Goal: Obtain resource: Download file/media

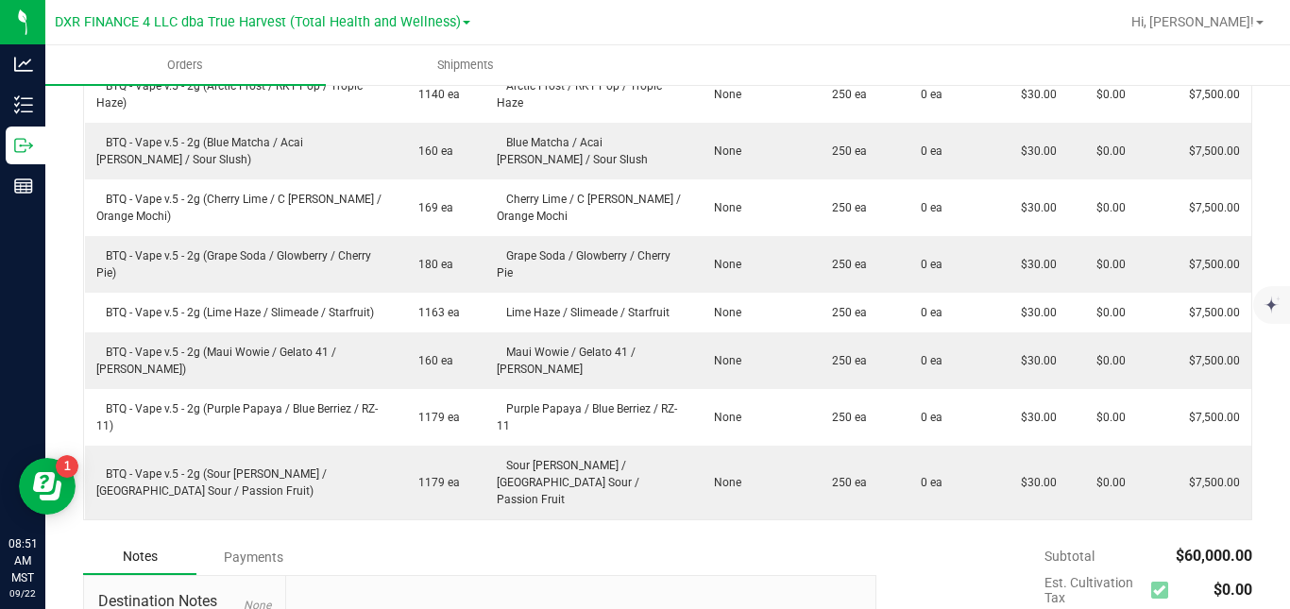
scroll to position [103, 0]
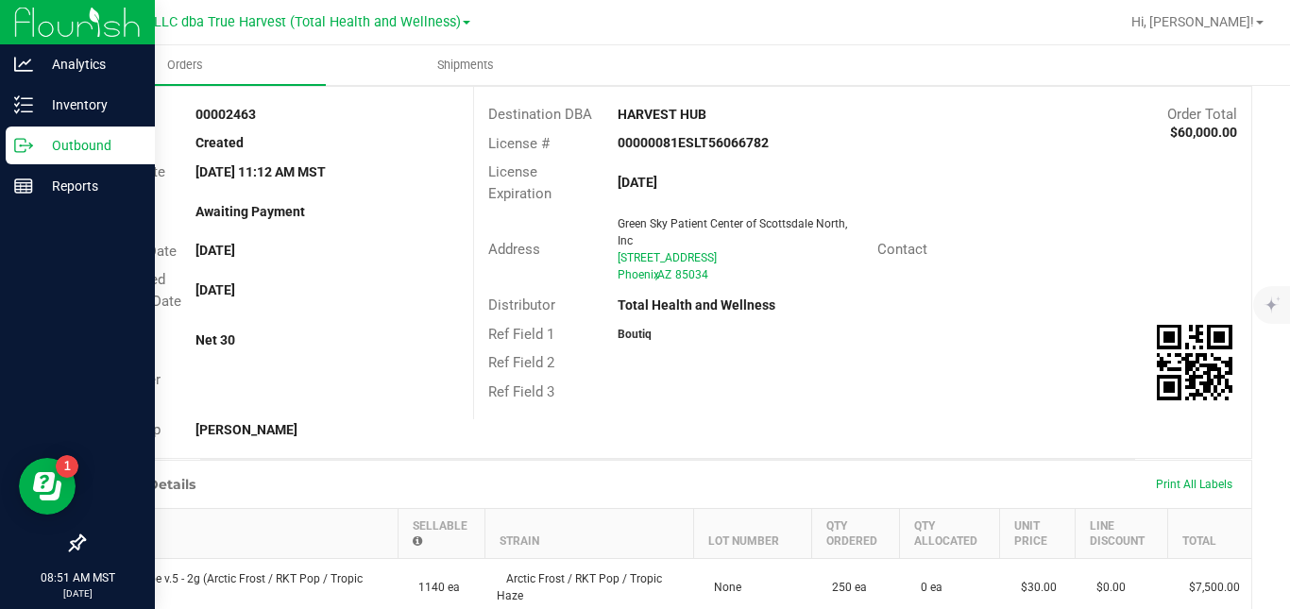
click at [13, 146] on div "Outbound" at bounding box center [80, 146] width 149 height 38
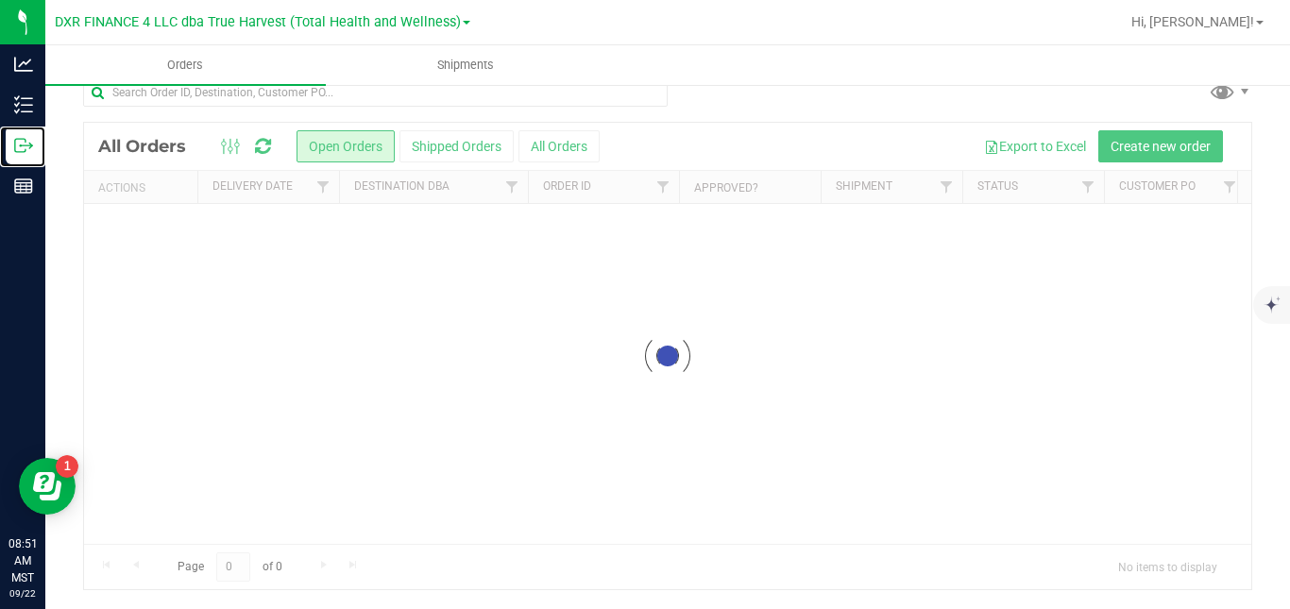
scroll to position [0, 0]
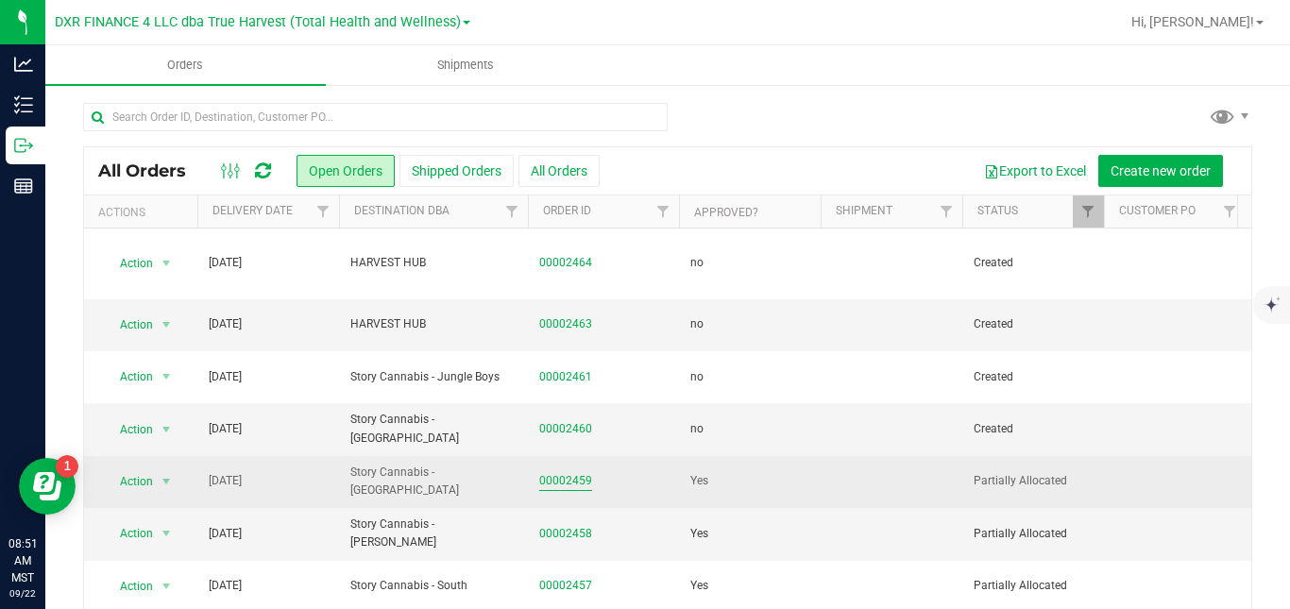
click at [576, 472] on link "00002459" at bounding box center [565, 481] width 53 height 18
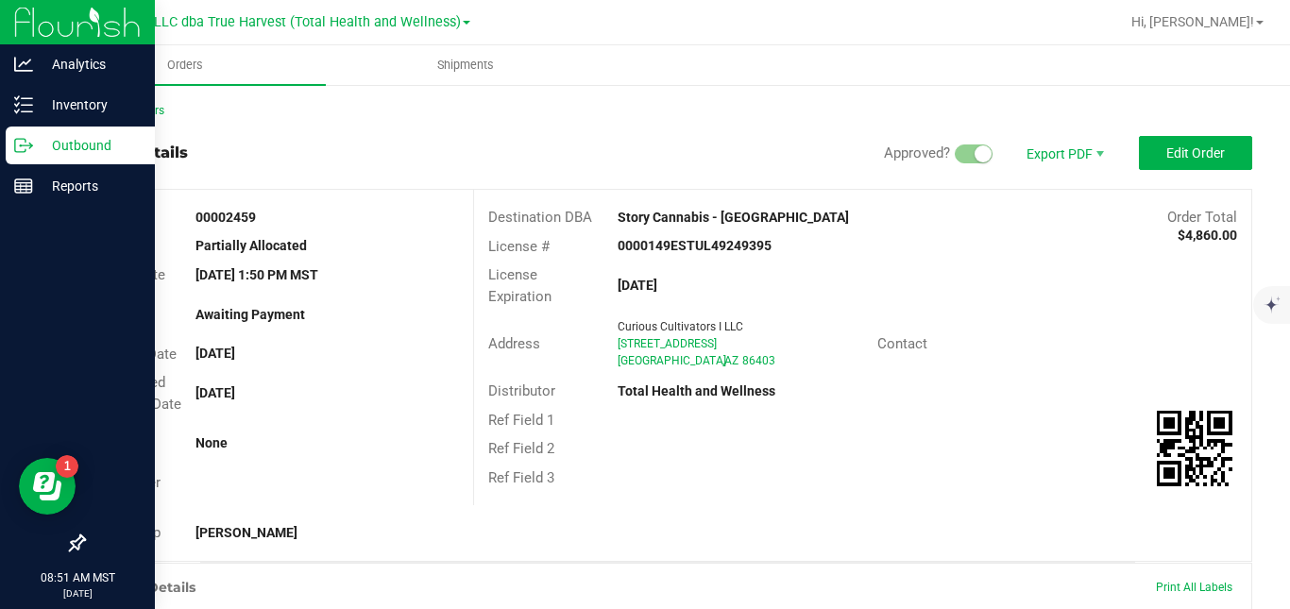
click at [42, 138] on p "Outbound" at bounding box center [89, 145] width 113 height 23
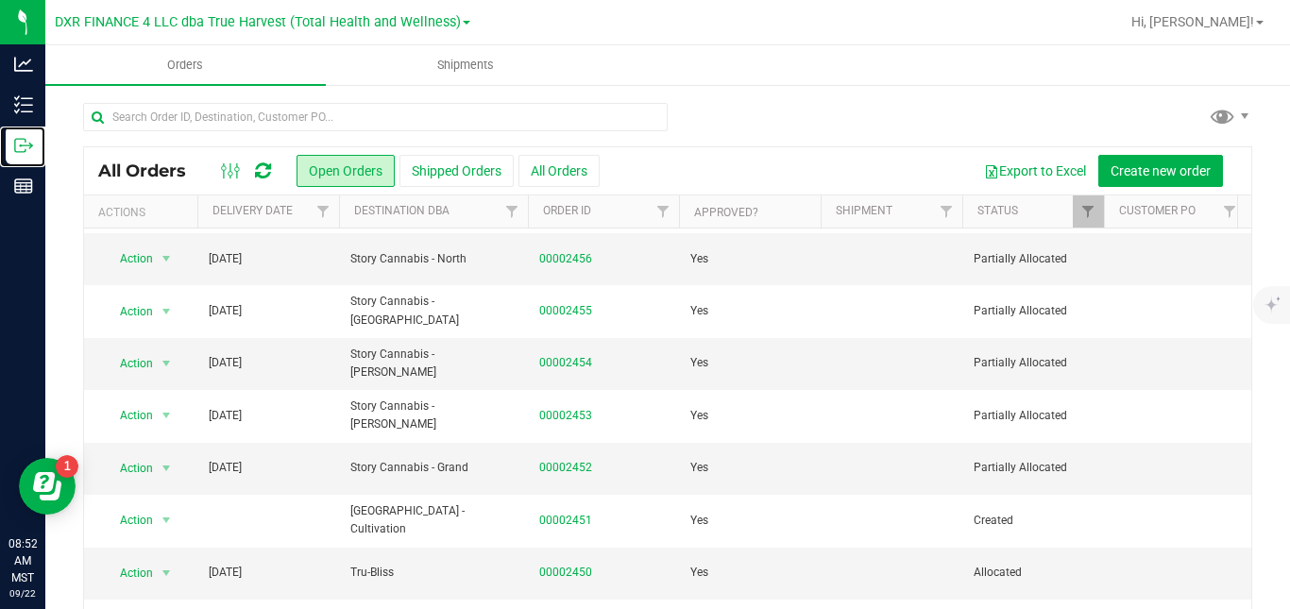
scroll to position [411, 0]
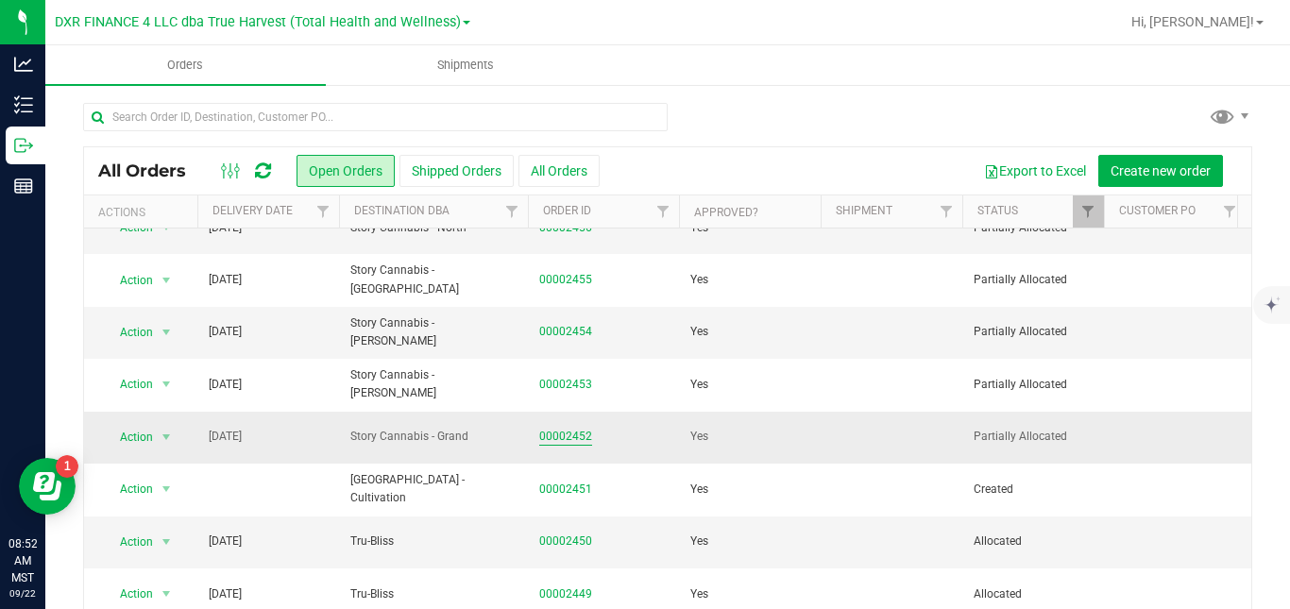
click at [576, 428] on link "00002452" at bounding box center [565, 437] width 53 height 18
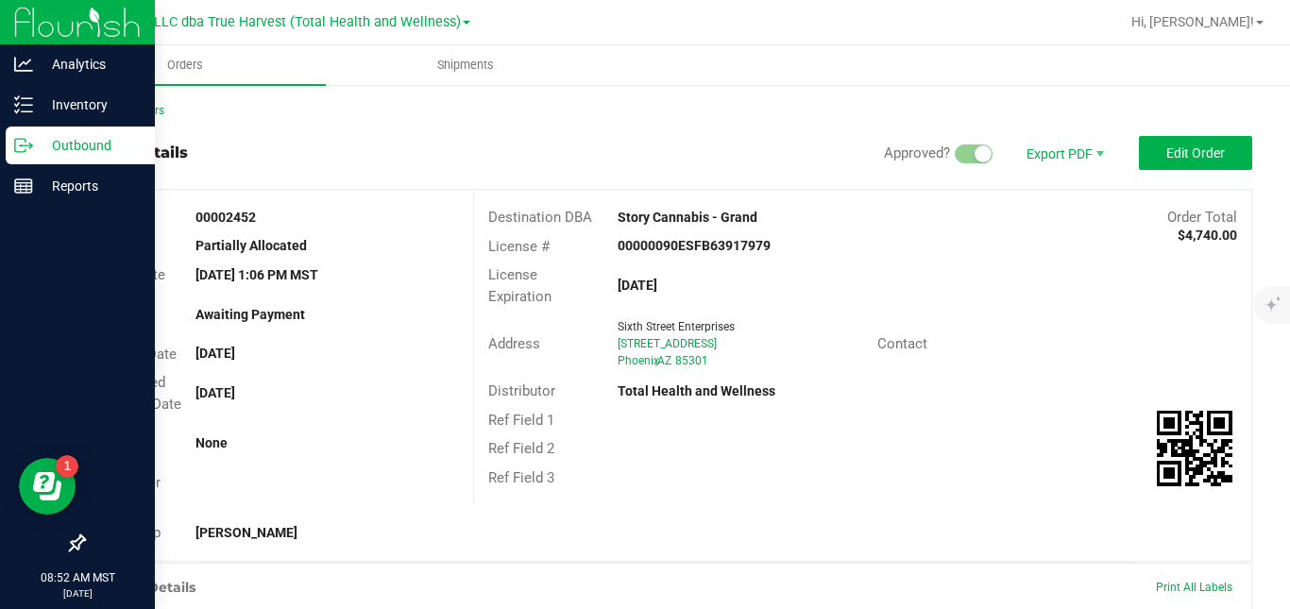
click at [36, 153] on p "Outbound" at bounding box center [89, 145] width 113 height 23
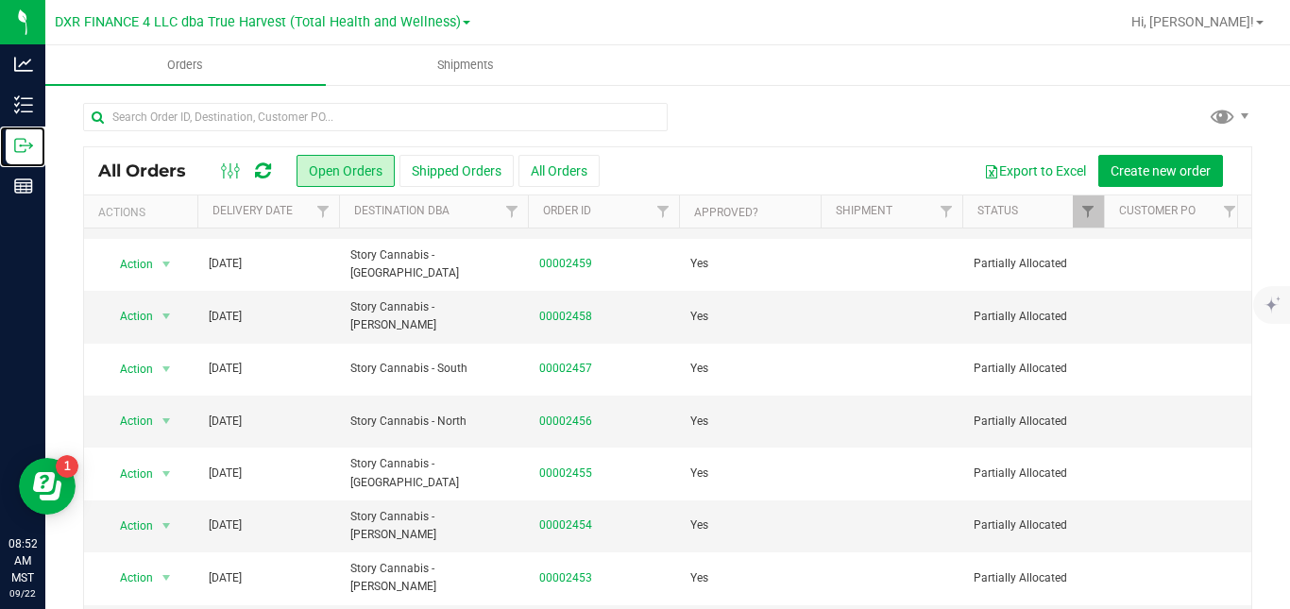
scroll to position [221, 0]
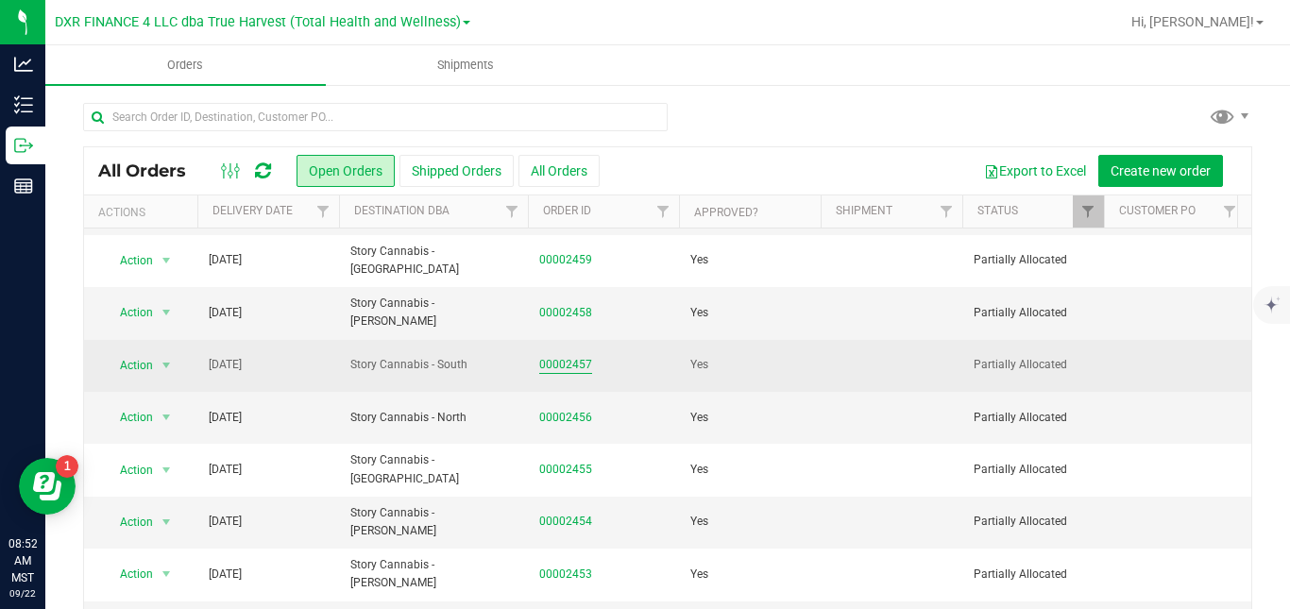
click at [576, 356] on link "00002457" at bounding box center [565, 365] width 53 height 18
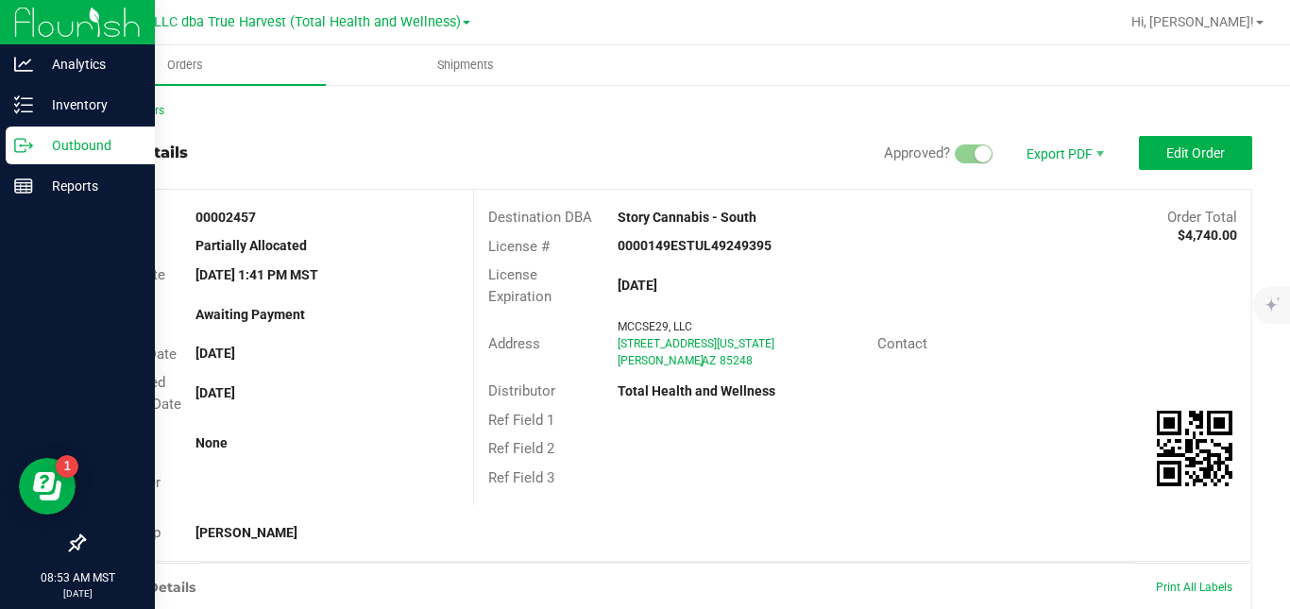
click at [35, 146] on p "Outbound" at bounding box center [89, 145] width 113 height 23
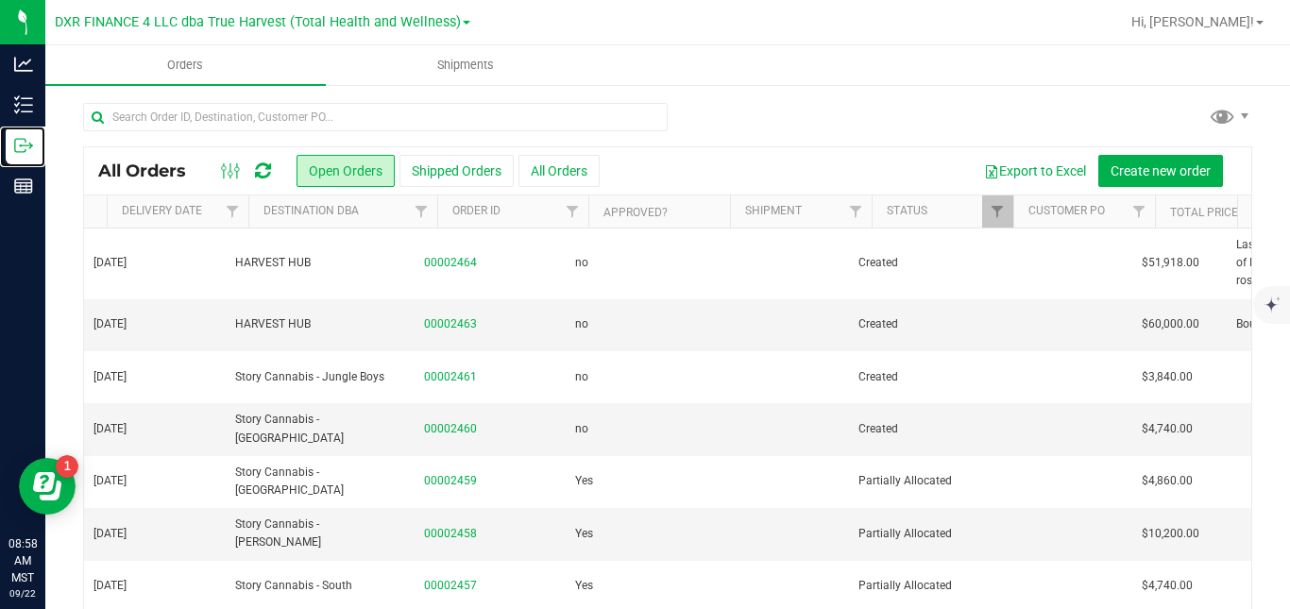
scroll to position [0, 115]
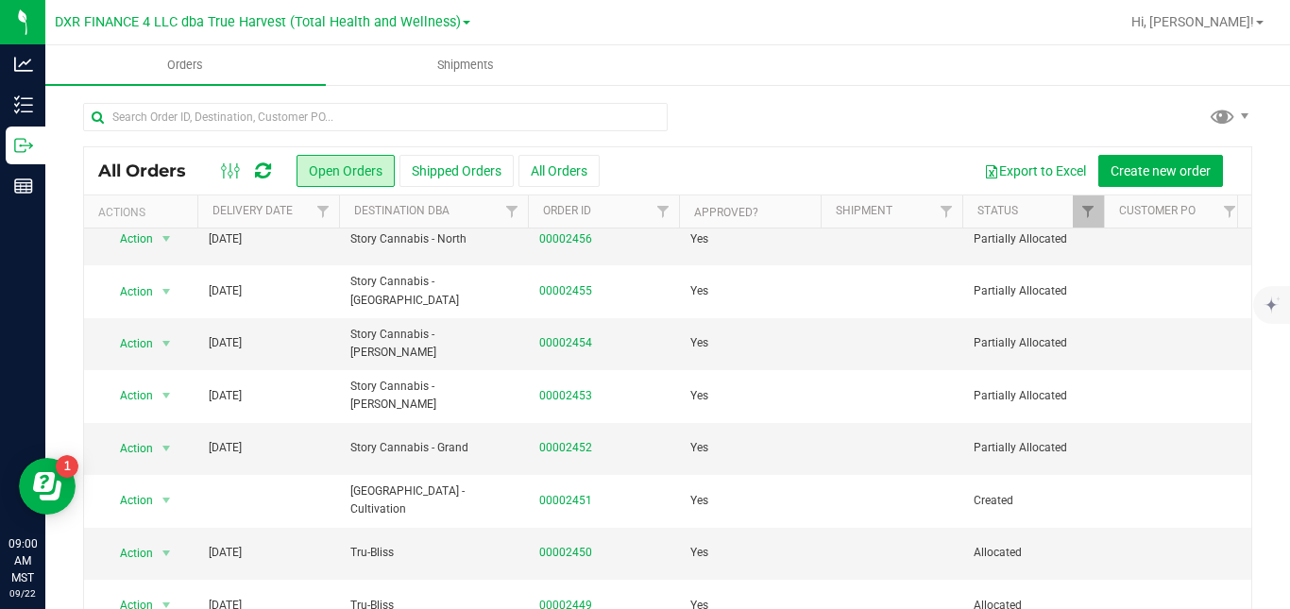
scroll to position [394, 0]
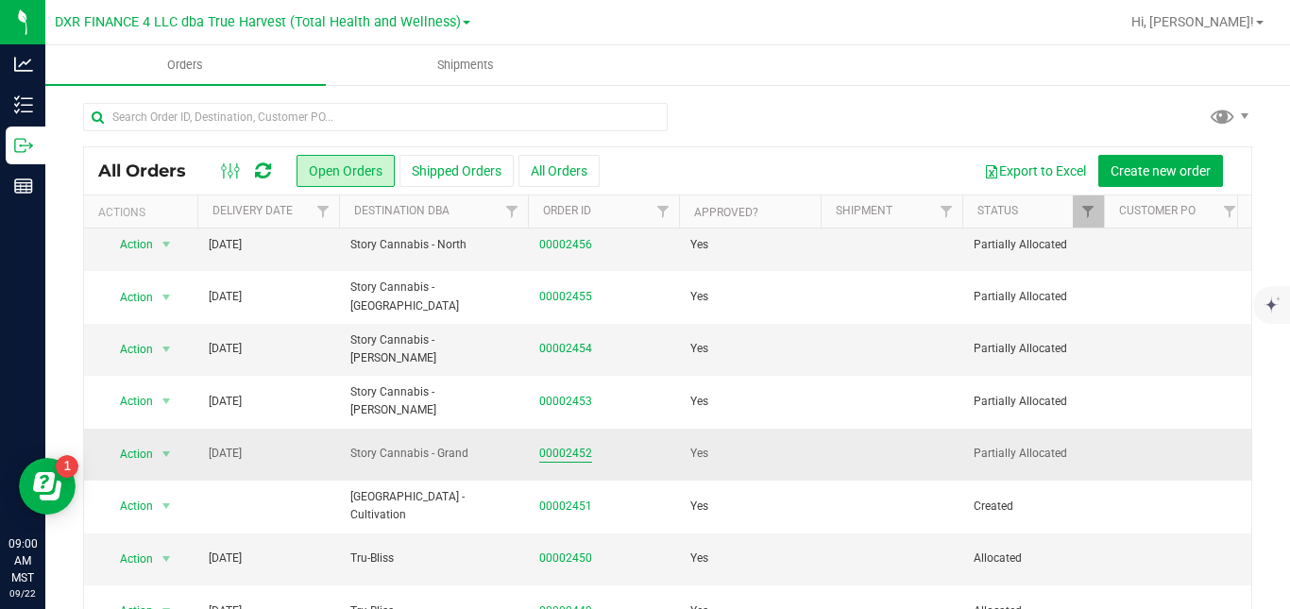
click at [560, 445] on link "00002452" at bounding box center [565, 454] width 53 height 18
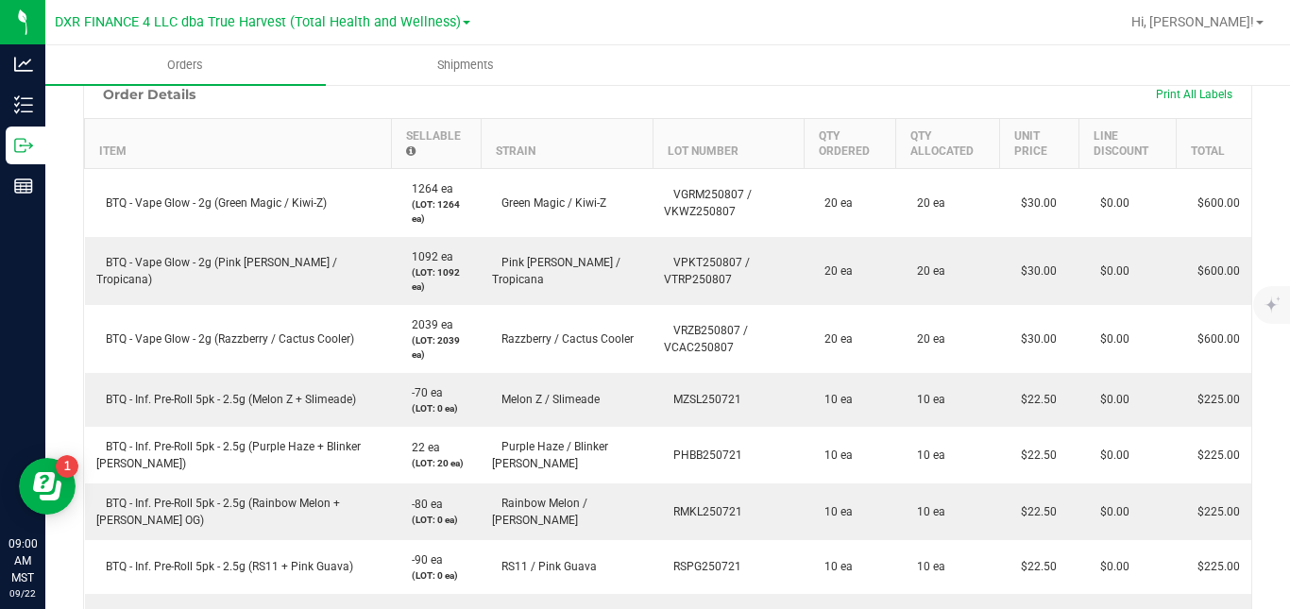
scroll to position [986, 0]
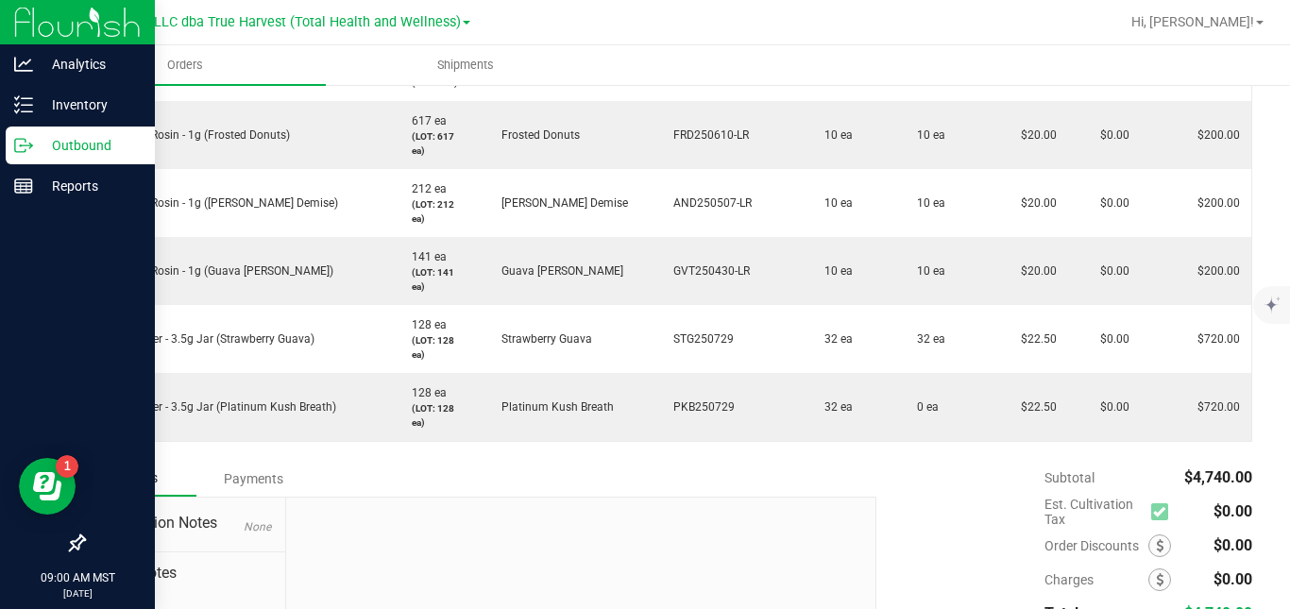
click at [24, 148] on icon at bounding box center [23, 145] width 19 height 19
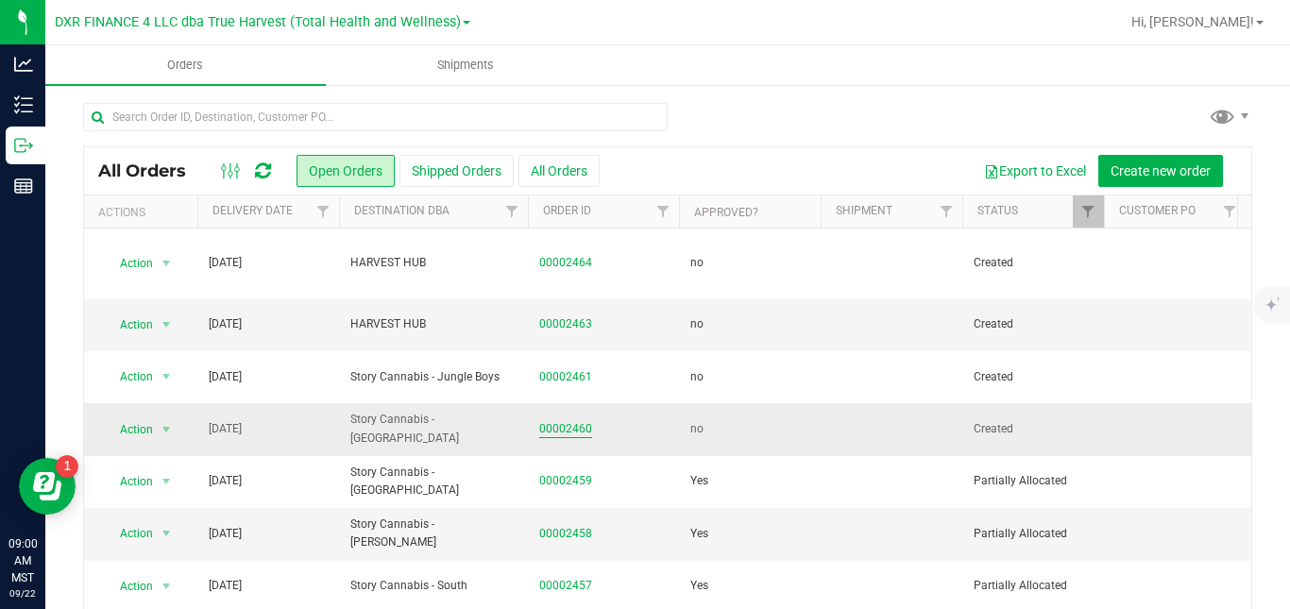
click at [579, 420] on link "00002460" at bounding box center [565, 429] width 53 height 18
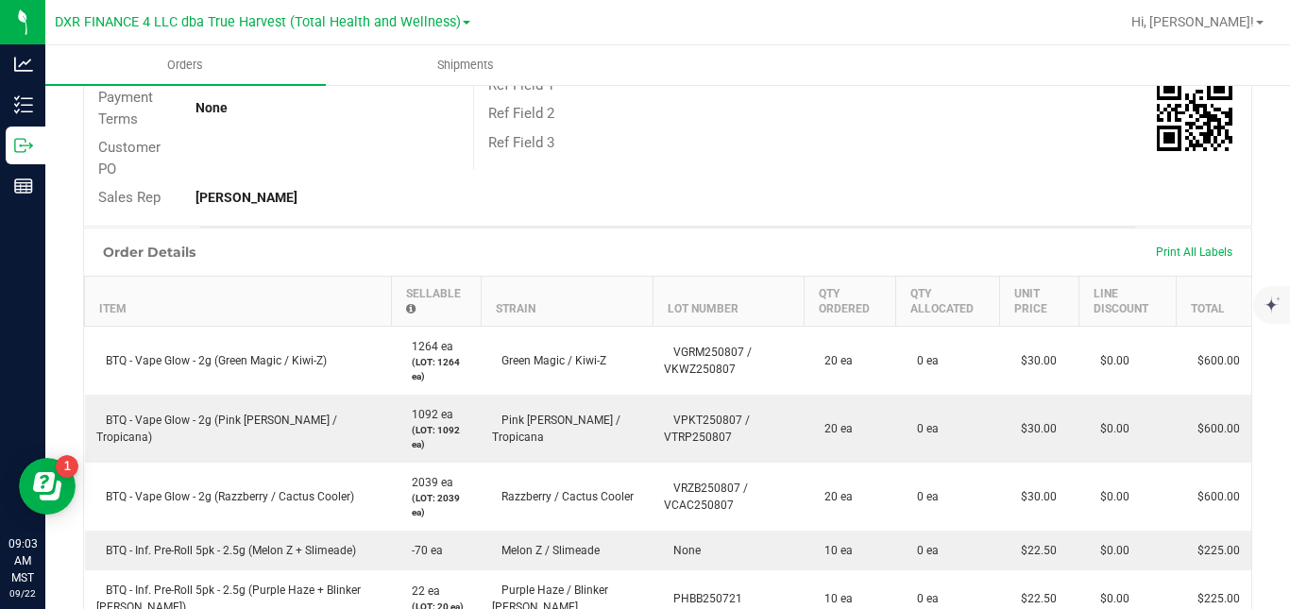
scroll to position [338, 0]
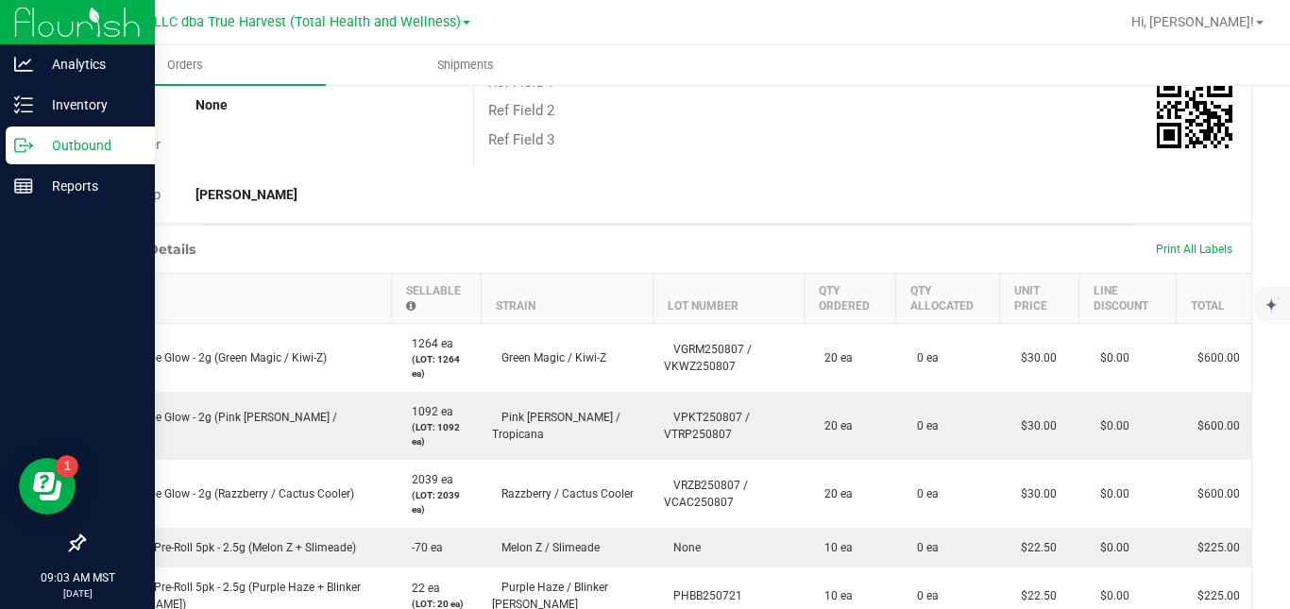
click at [40, 148] on p "Outbound" at bounding box center [89, 145] width 113 height 23
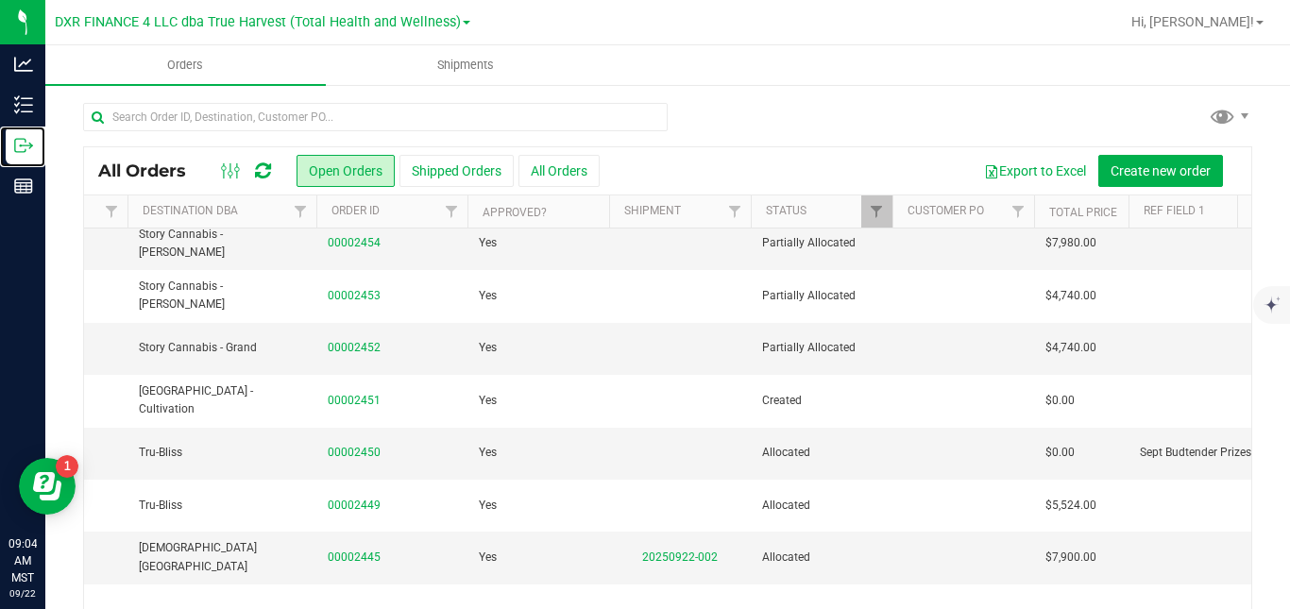
scroll to position [505, 212]
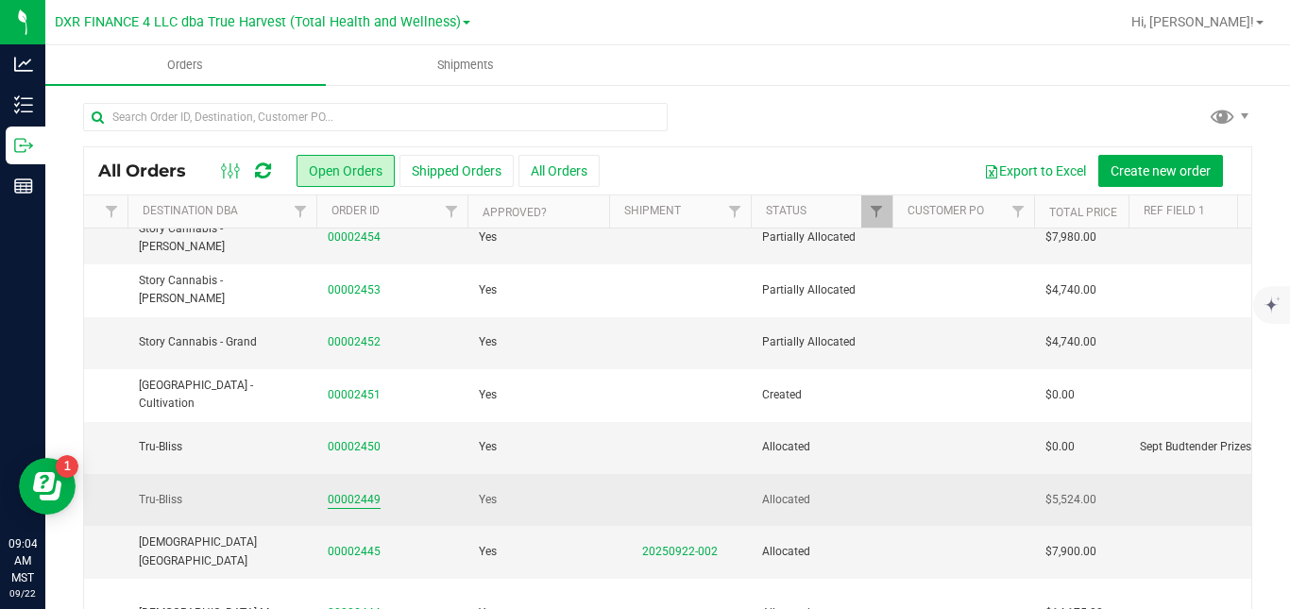
click at [346, 491] on link "00002449" at bounding box center [354, 500] width 53 height 18
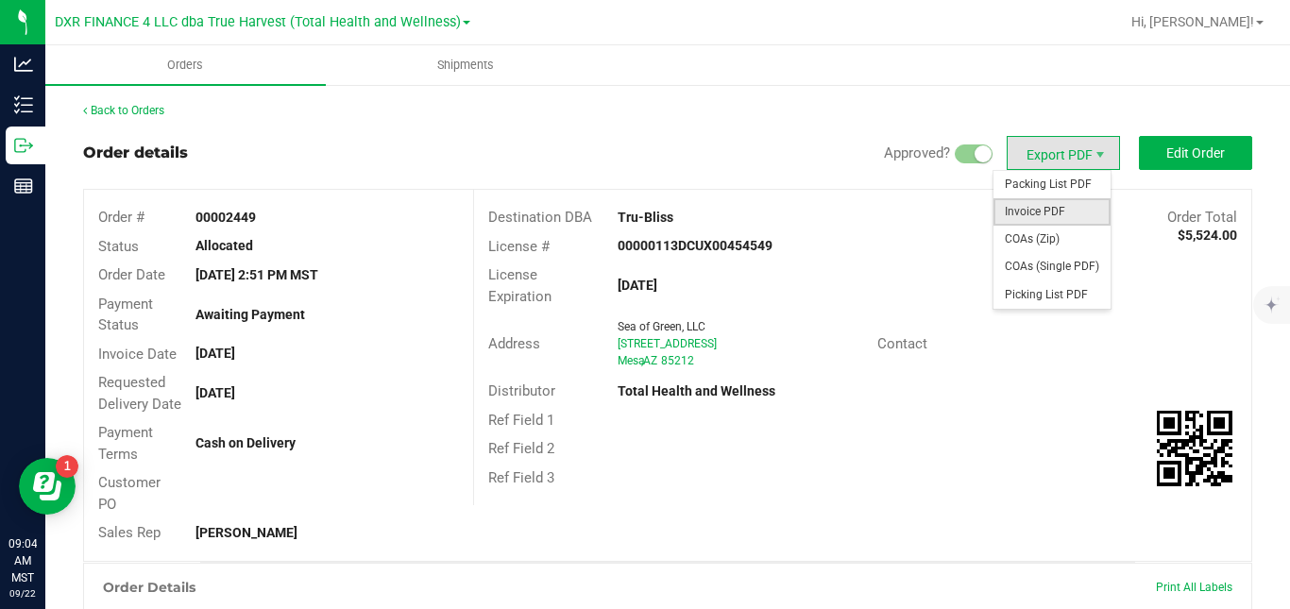
click at [1044, 202] on span "Invoice PDF" at bounding box center [1052, 211] width 117 height 27
click at [1038, 176] on span "Packing List PDF" at bounding box center [1052, 184] width 117 height 27
click at [1030, 235] on span "COAs (Zip)" at bounding box center [1052, 239] width 117 height 27
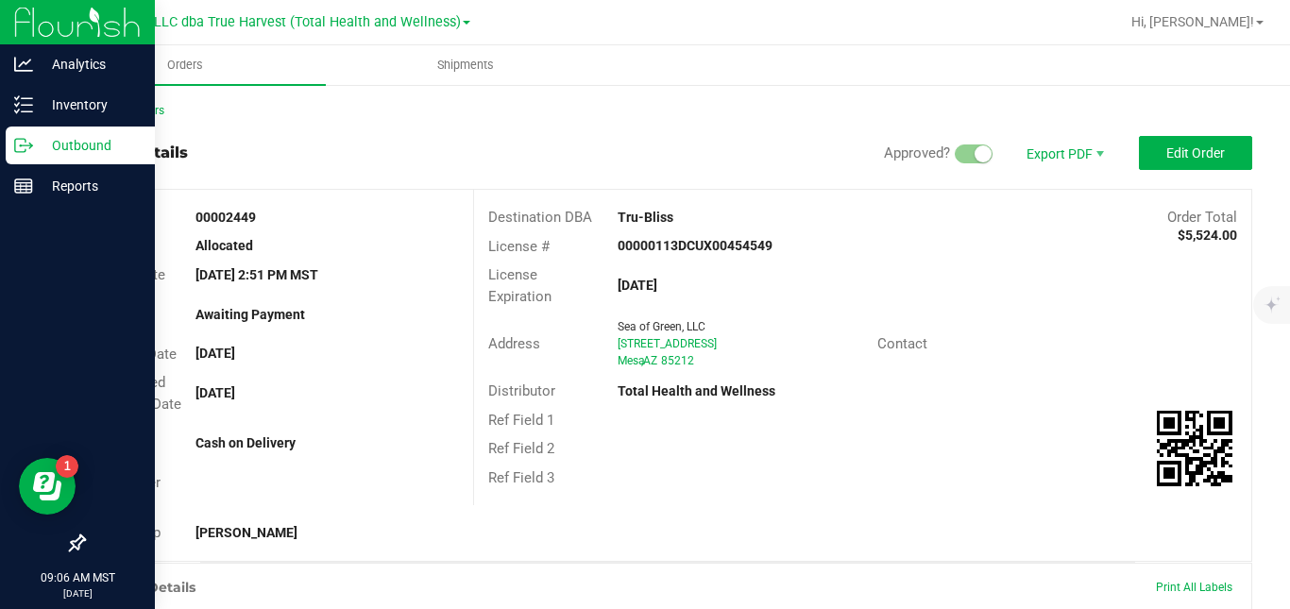
click at [28, 128] on div "Outbound" at bounding box center [80, 146] width 149 height 38
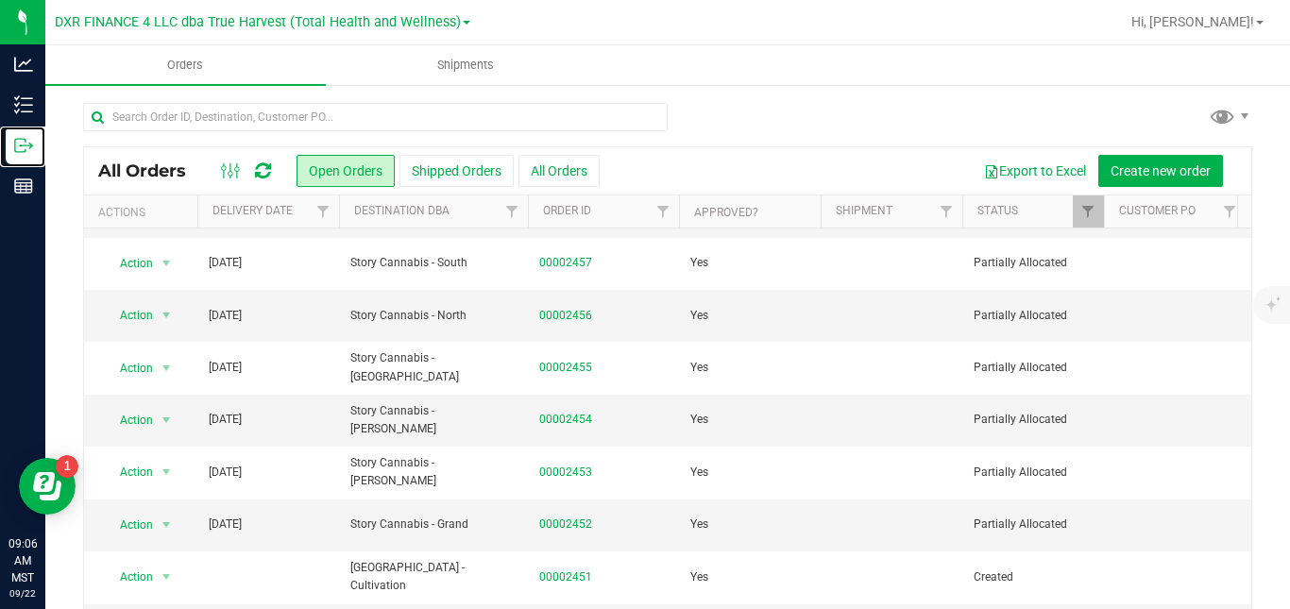
scroll to position [646, 0]
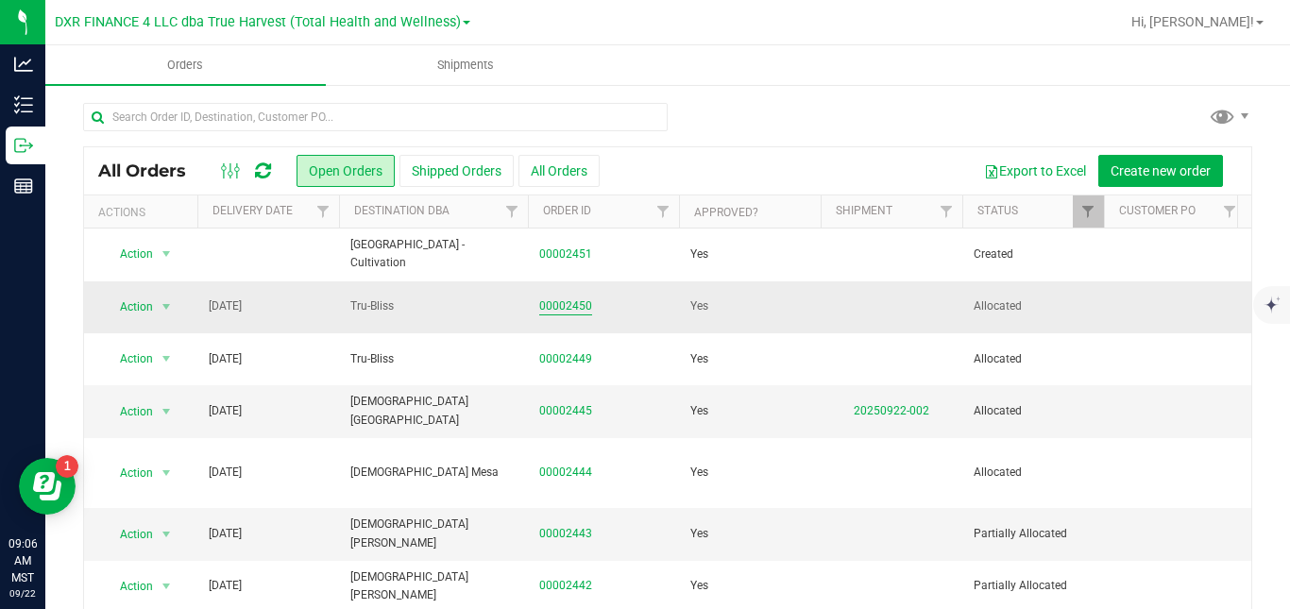
click at [579, 298] on link "00002450" at bounding box center [565, 307] width 53 height 18
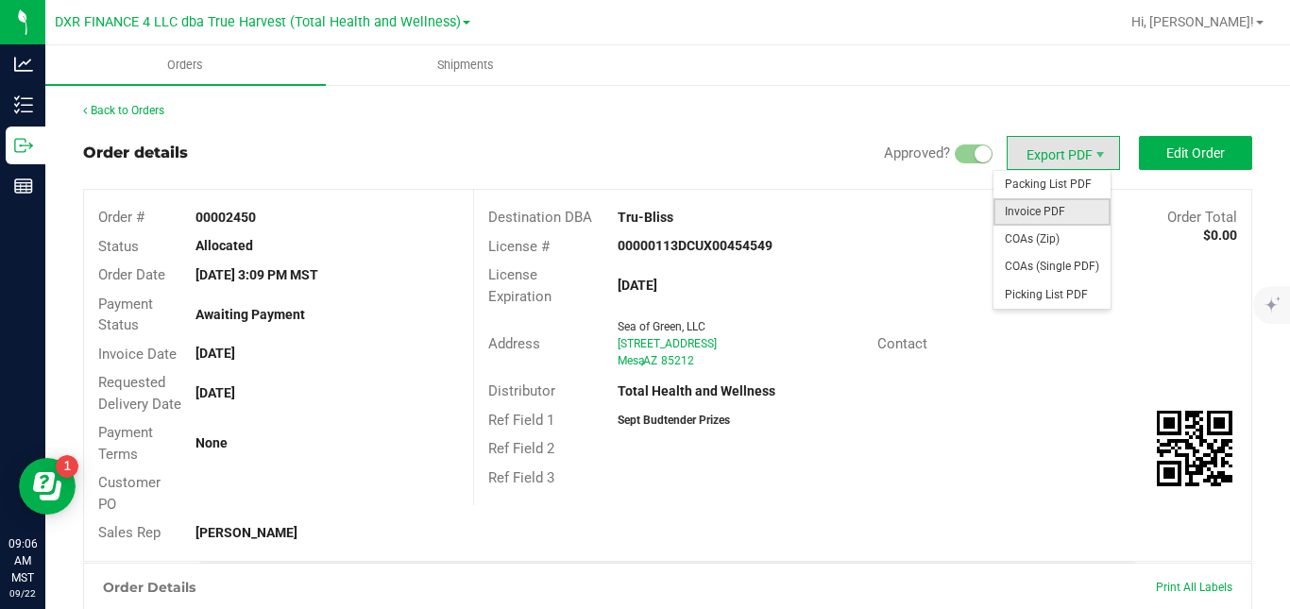
click at [1033, 209] on span "Invoice PDF" at bounding box center [1052, 211] width 117 height 27
click at [1032, 178] on span "Packing List PDF" at bounding box center [1052, 184] width 117 height 27
click at [1020, 235] on span "COAs (Zip)" at bounding box center [1052, 239] width 117 height 27
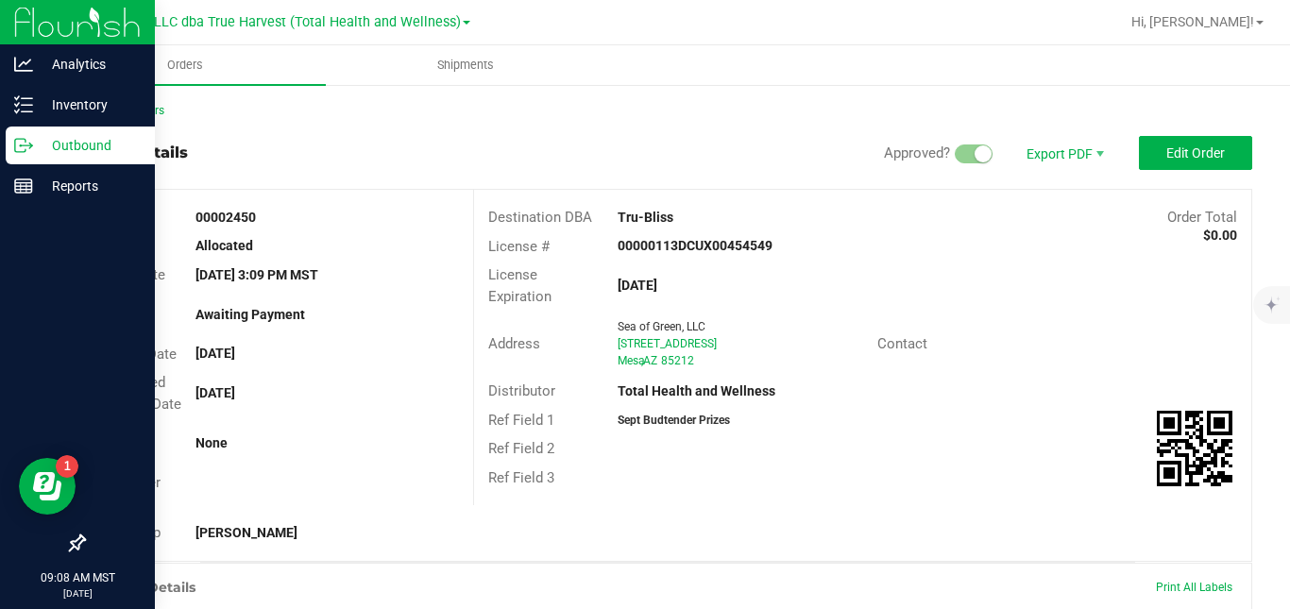
click at [25, 136] on icon at bounding box center [23, 145] width 19 height 19
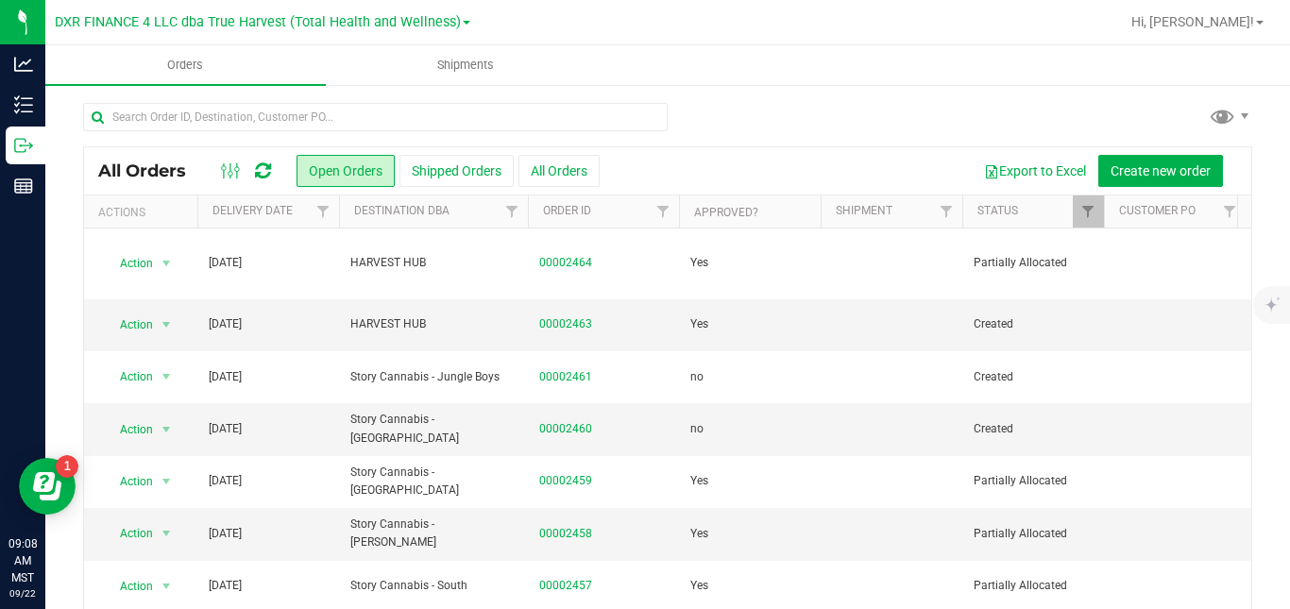
click at [759, 77] on ul "Orders Shipments" at bounding box center [690, 65] width 1290 height 41
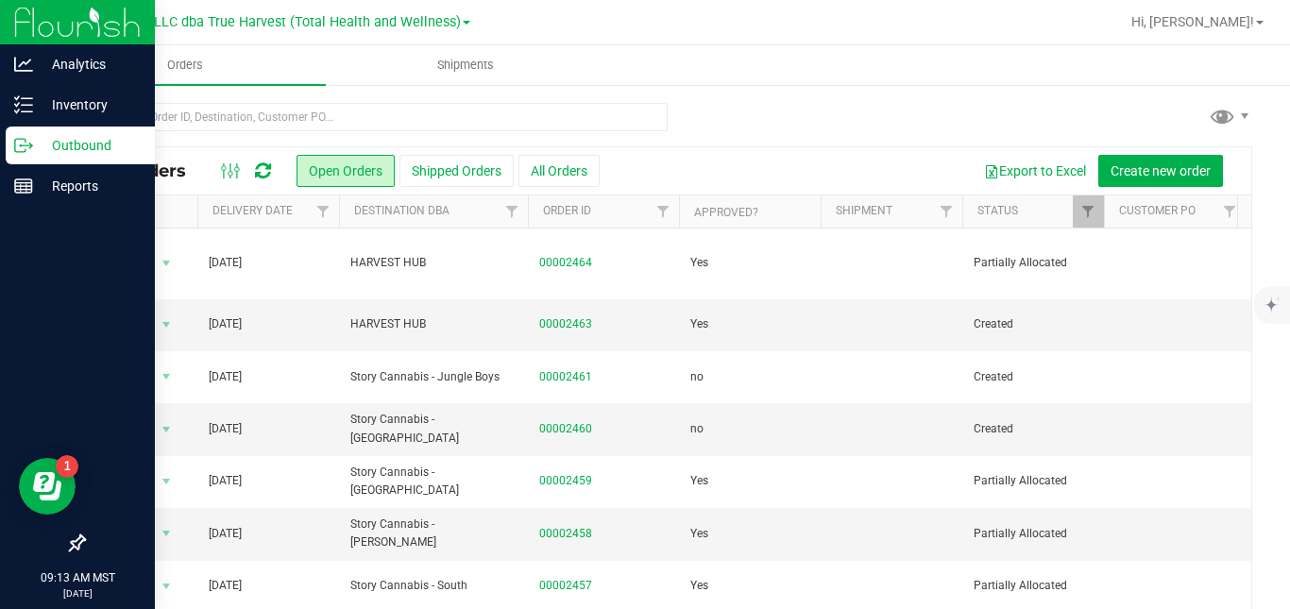
click at [13, 150] on div "Outbound" at bounding box center [80, 146] width 149 height 38
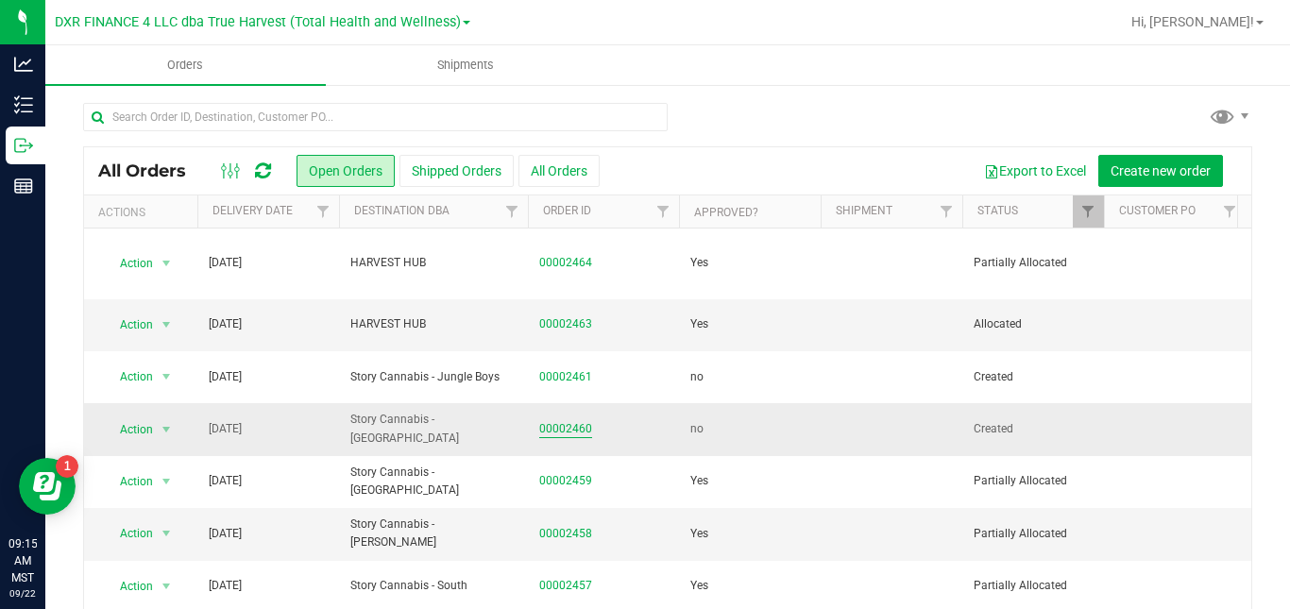
click at [575, 420] on link "00002460" at bounding box center [565, 429] width 53 height 18
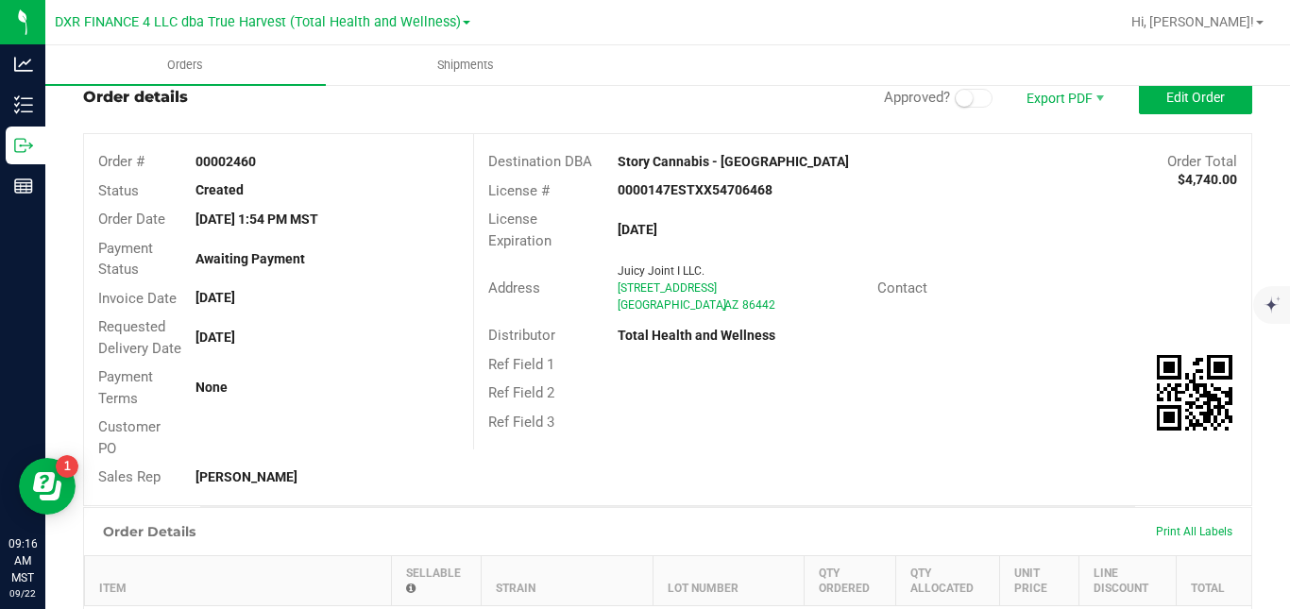
scroll to position [42, 0]
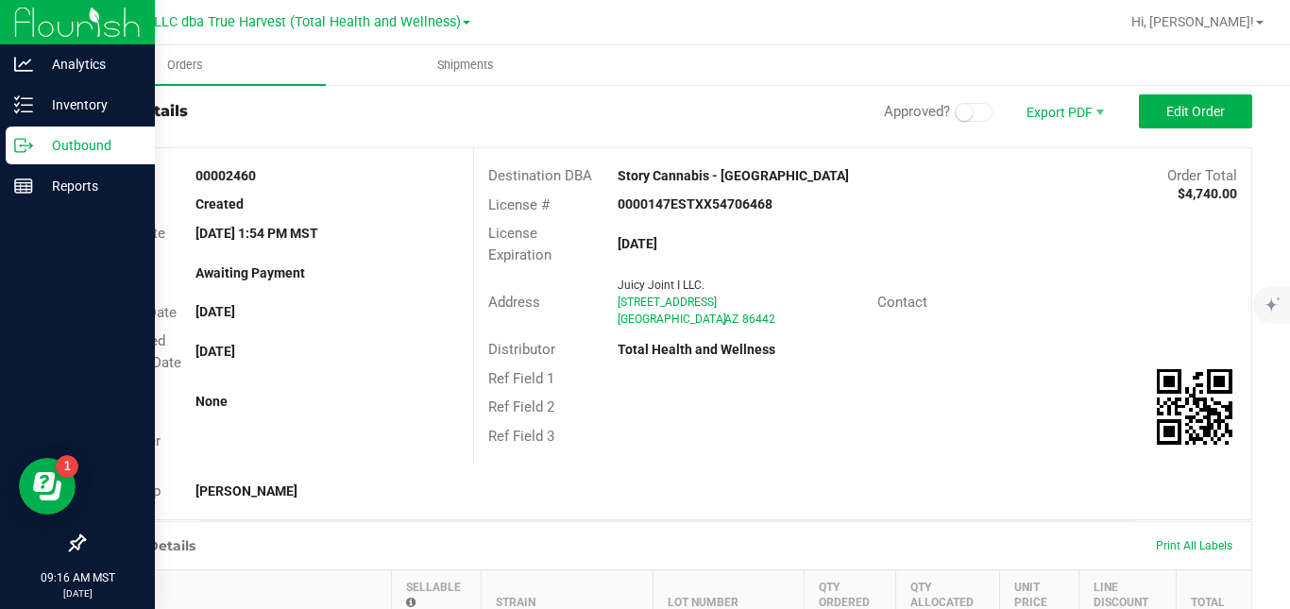
click at [30, 134] on div "Outbound" at bounding box center [80, 146] width 149 height 38
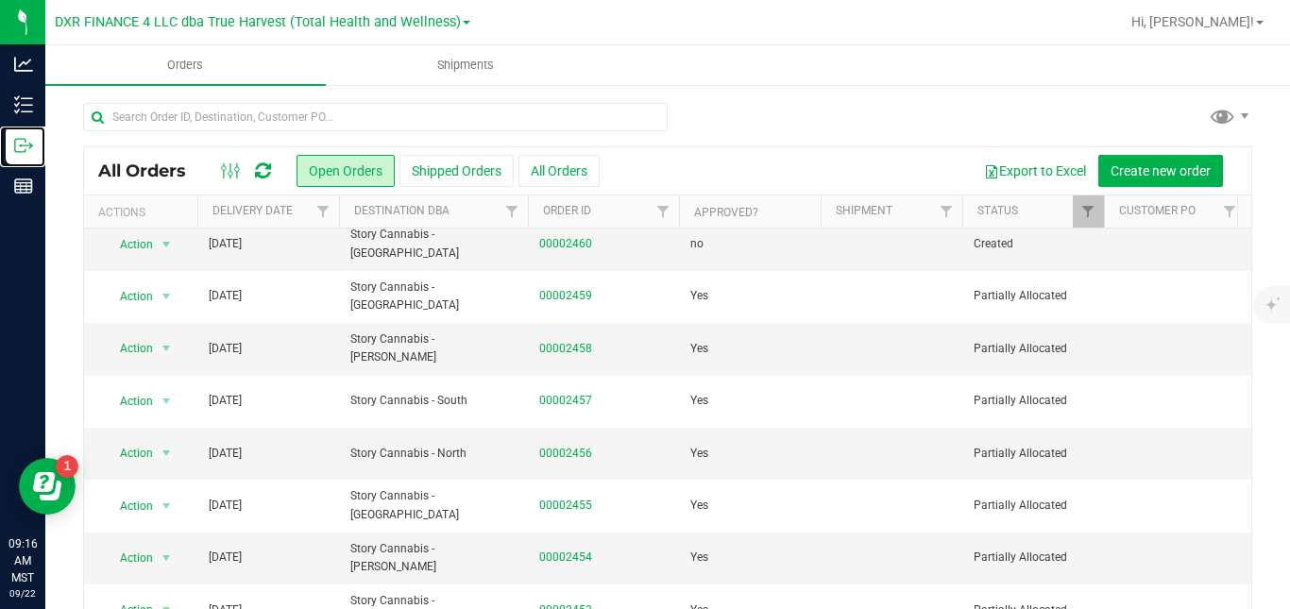
scroll to position [188, 0]
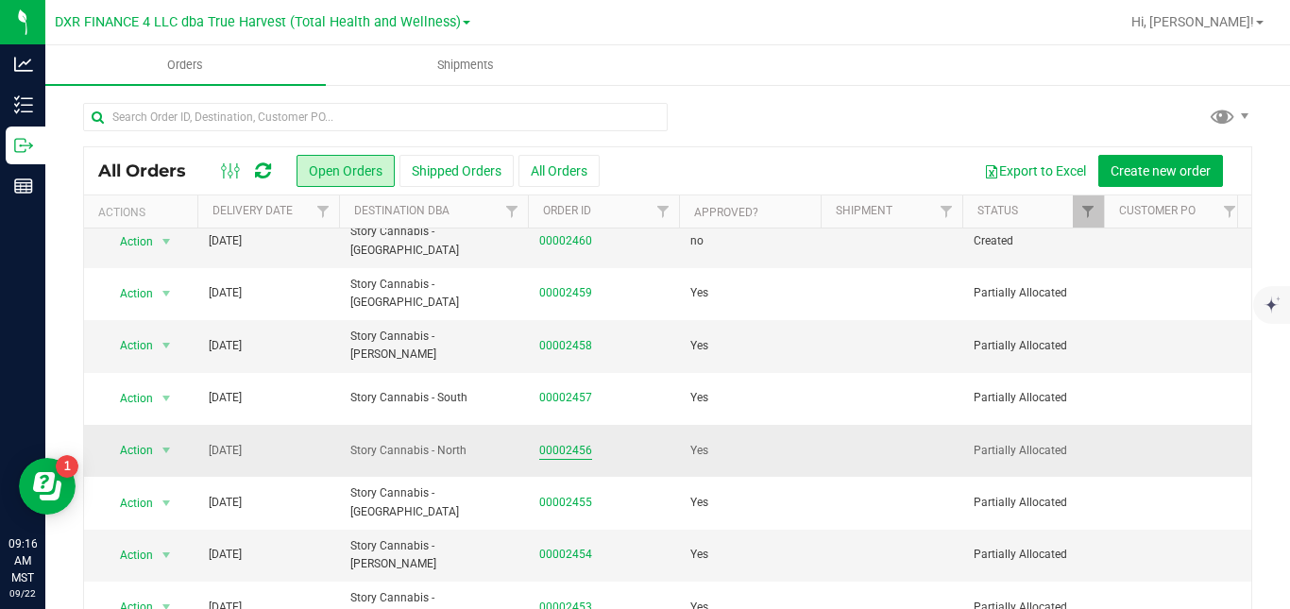
click at [575, 442] on link "00002456" at bounding box center [565, 451] width 53 height 18
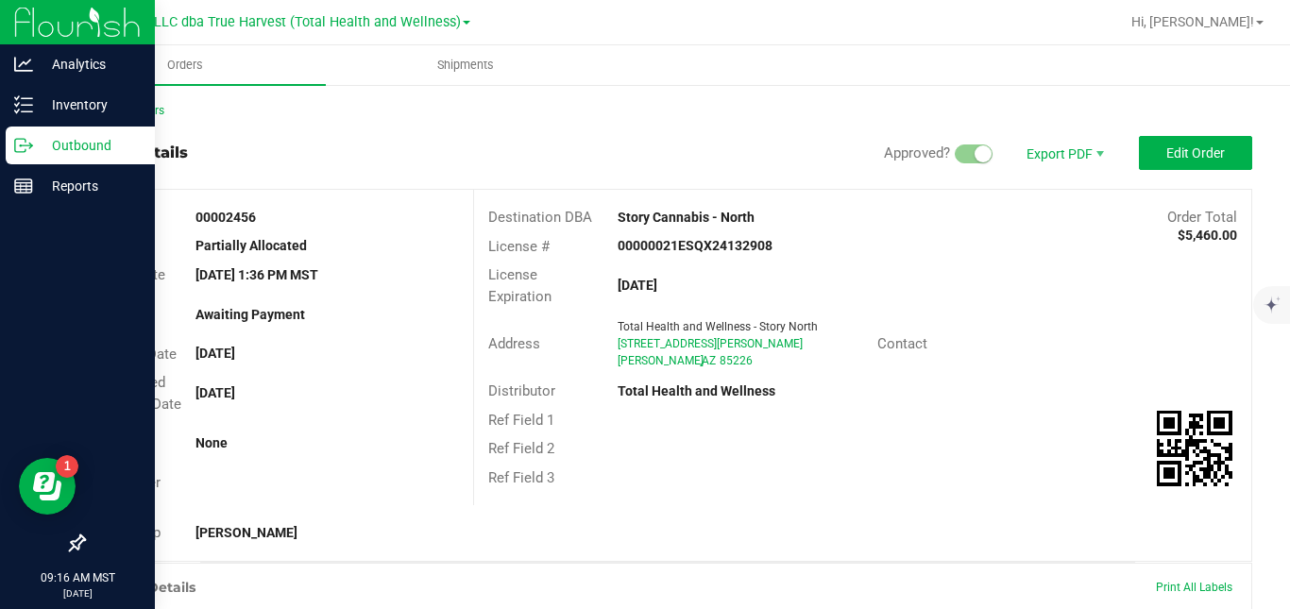
click at [33, 148] on p "Outbound" at bounding box center [89, 145] width 113 height 23
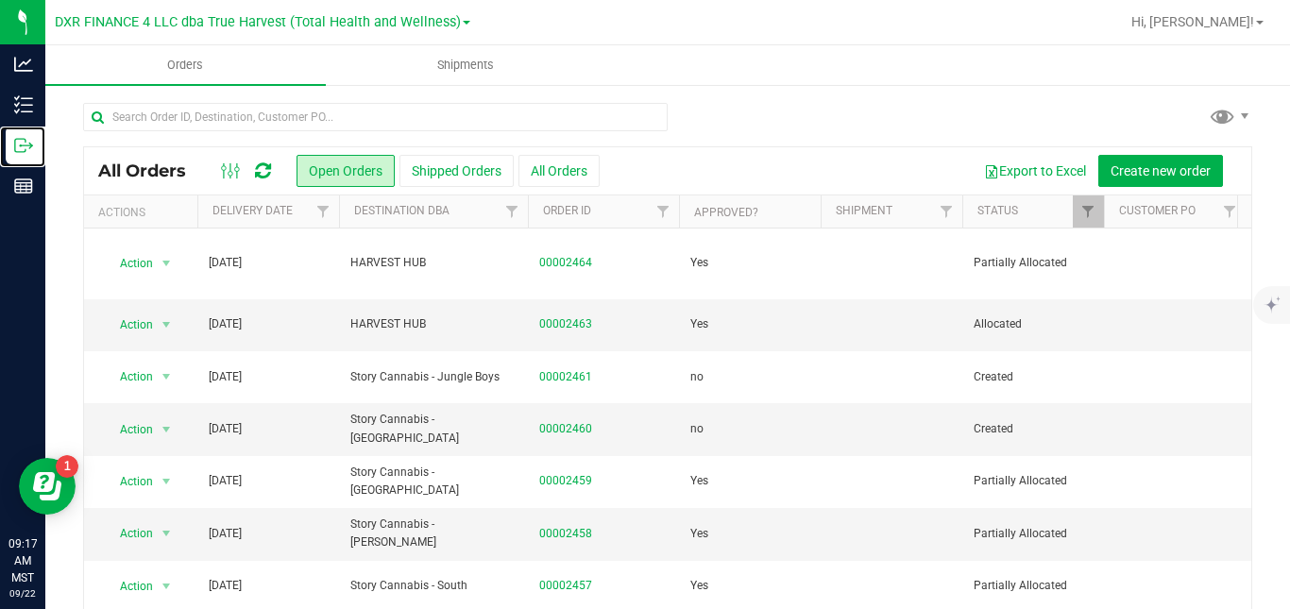
scroll to position [323, 0]
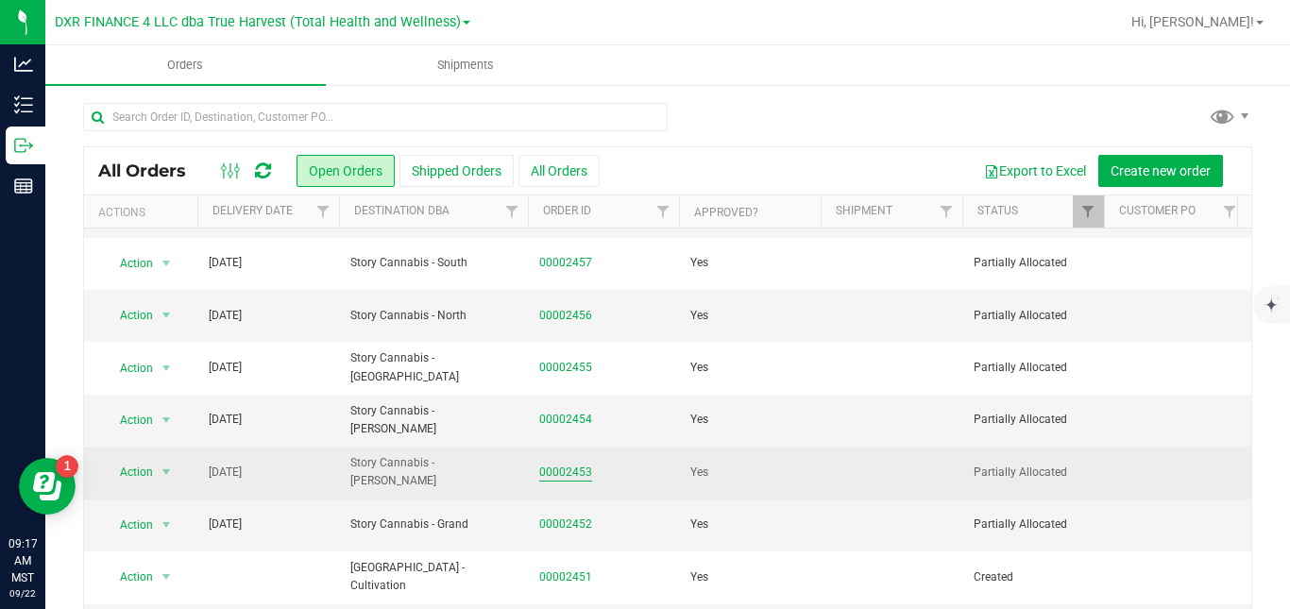
click at [574, 464] on link "00002453" at bounding box center [565, 473] width 53 height 18
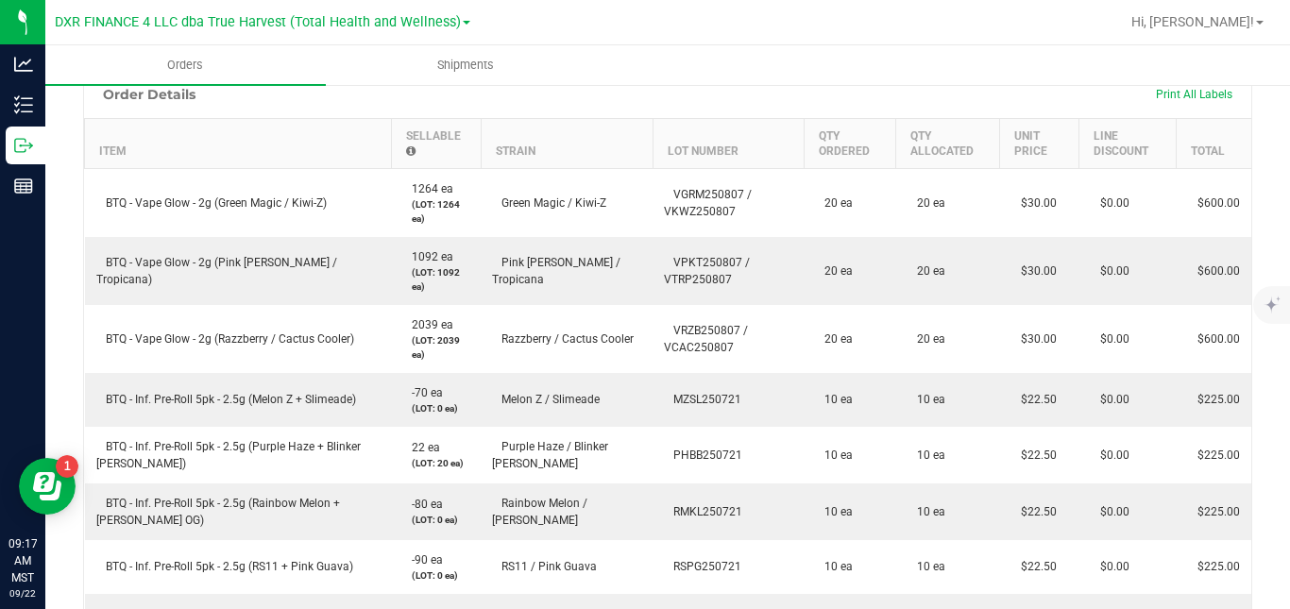
scroll to position [986, 0]
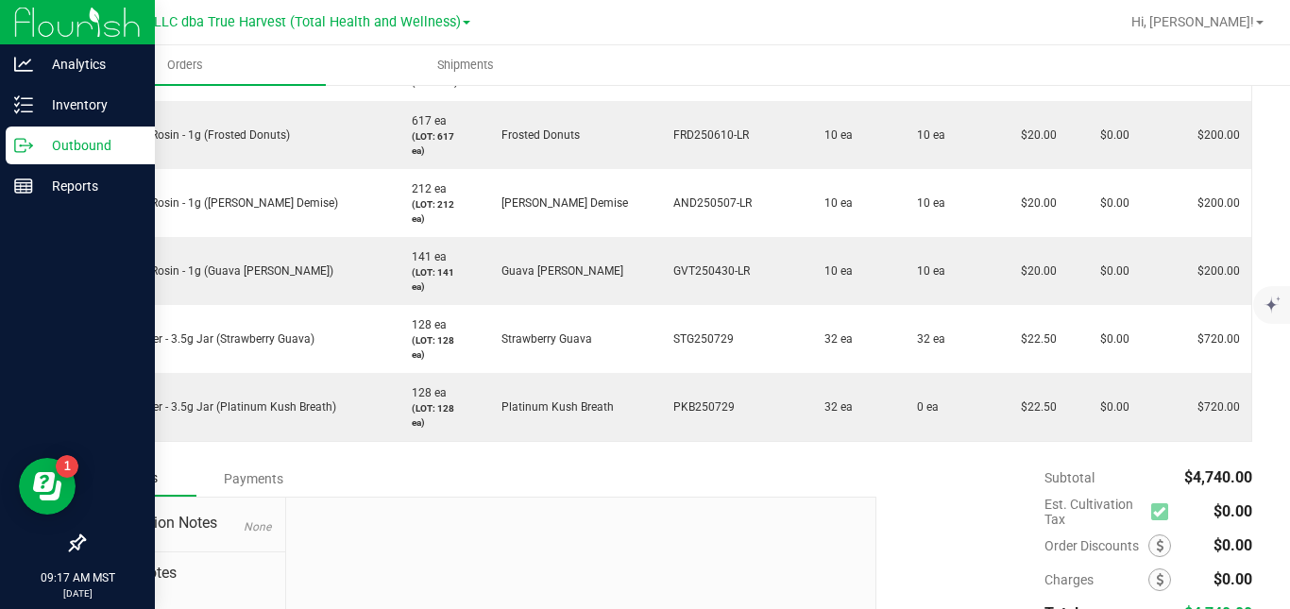
click at [41, 144] on p "Outbound" at bounding box center [89, 145] width 113 height 23
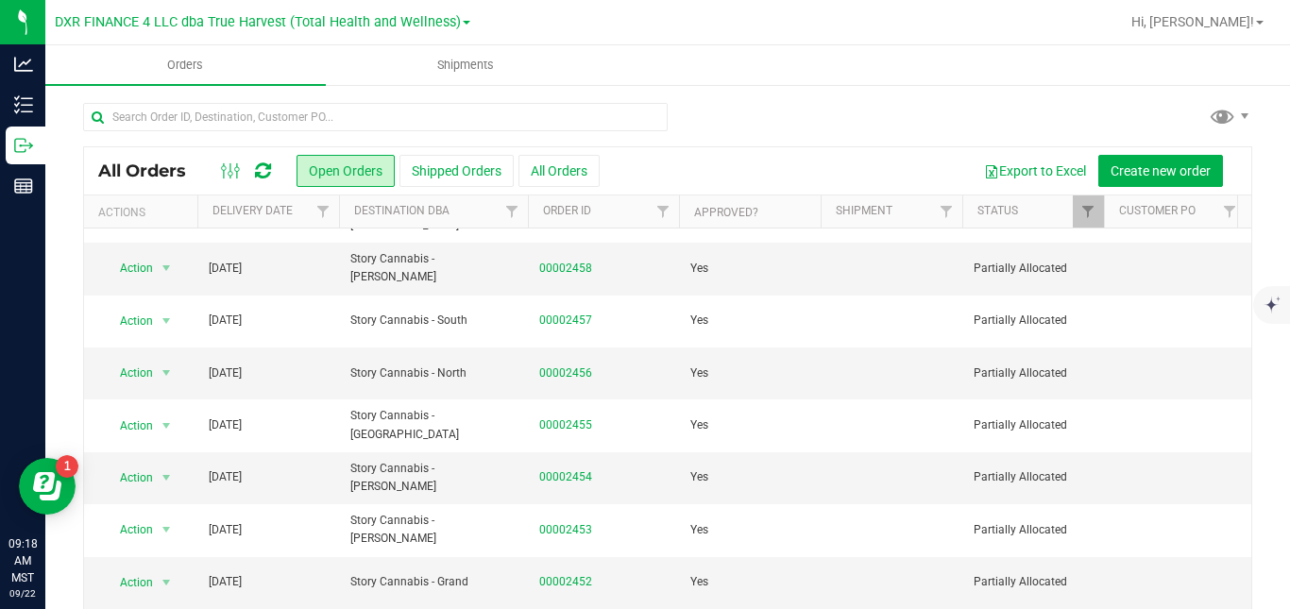
scroll to position [303, 0]
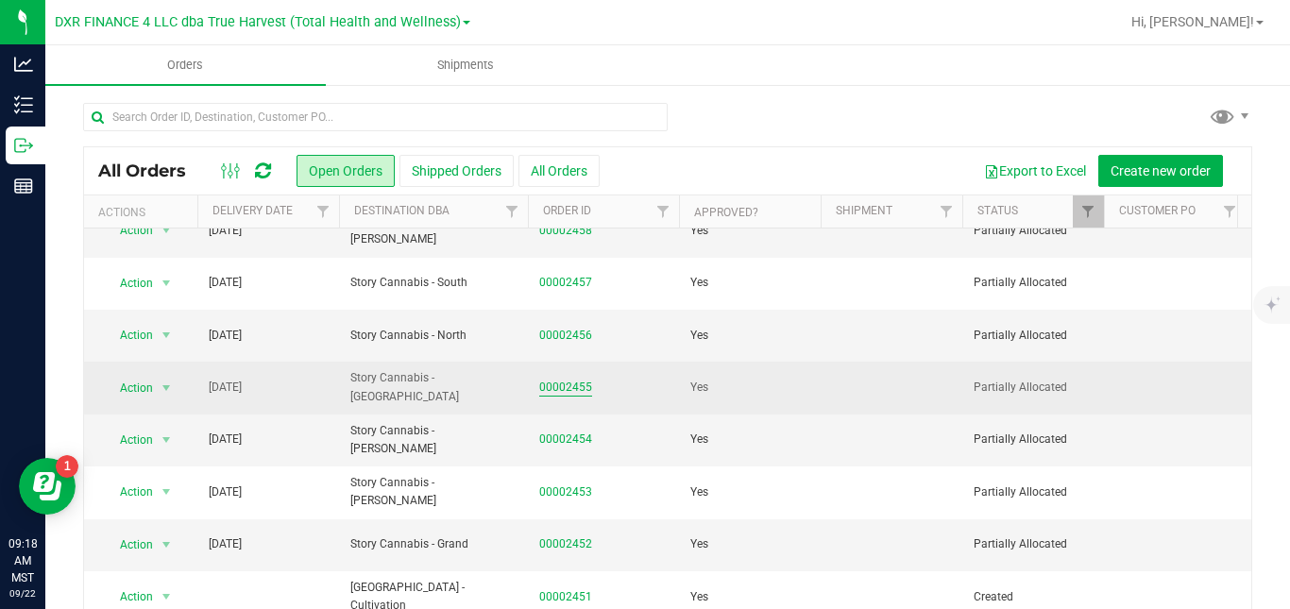
click at [582, 379] on link "00002455" at bounding box center [565, 388] width 53 height 18
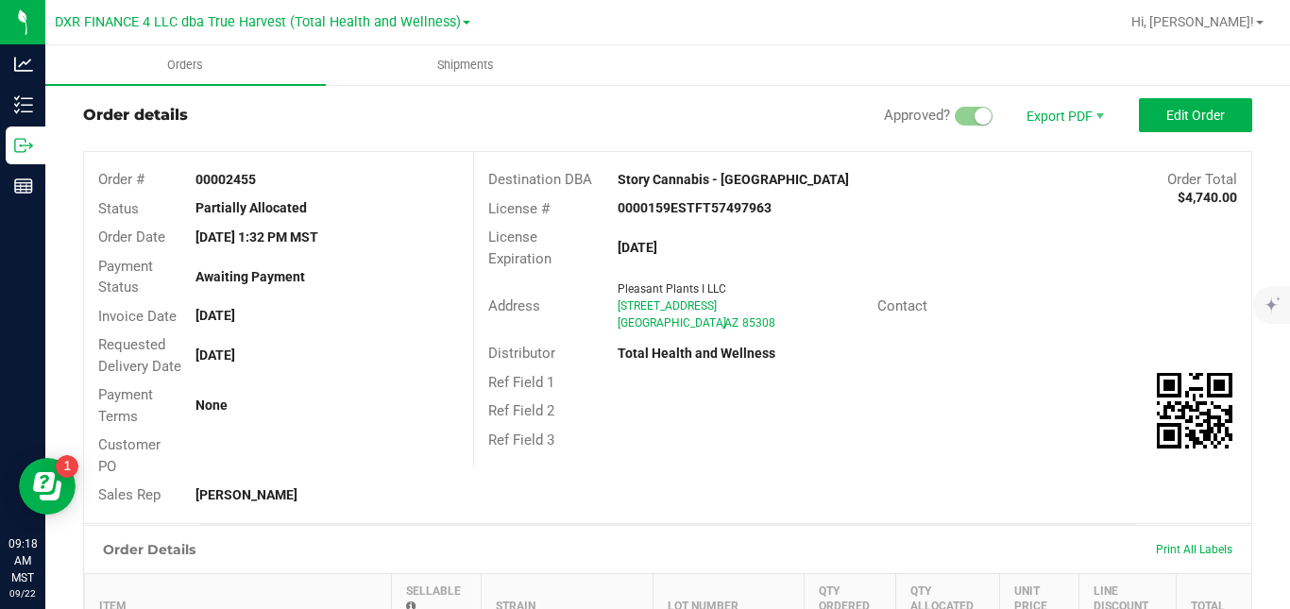
scroll to position [29, 0]
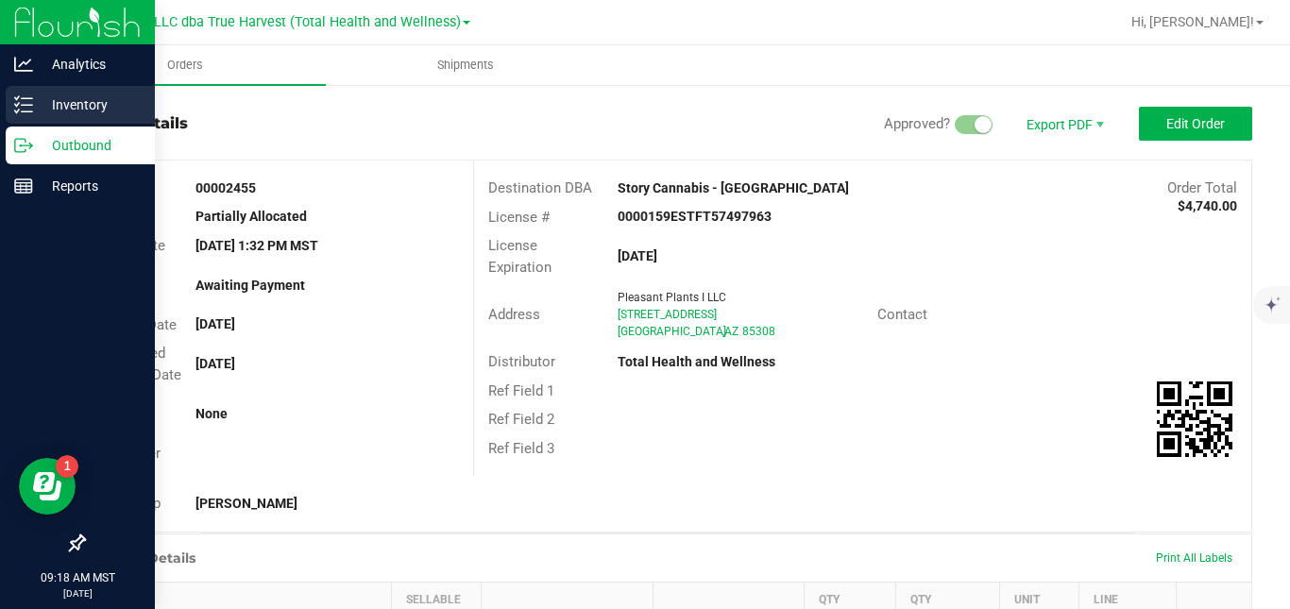
click at [68, 111] on p "Inventory" at bounding box center [89, 105] width 113 height 23
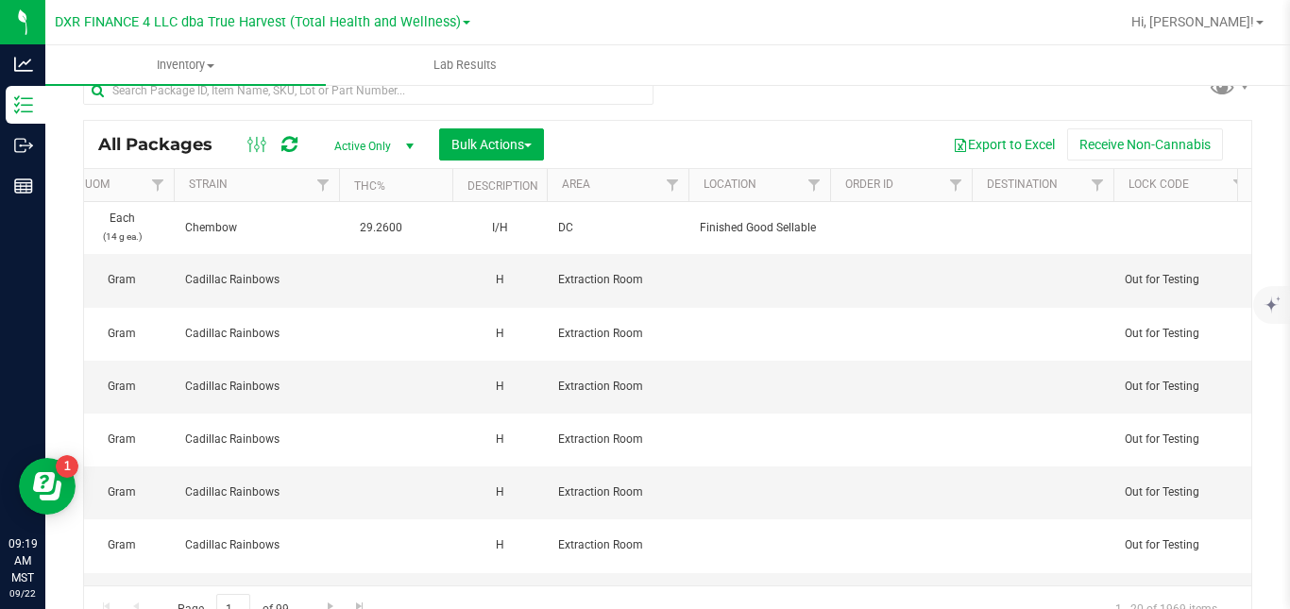
scroll to position [0, 1993]
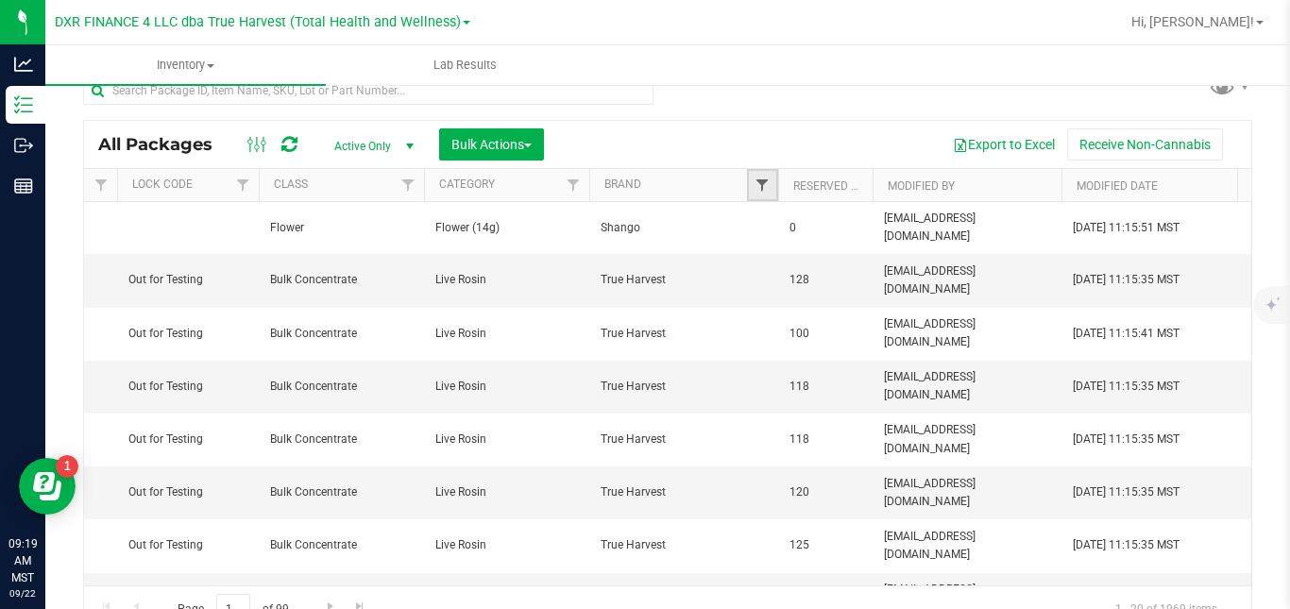
click at [760, 181] on span "Filter" at bounding box center [762, 185] width 15 height 15
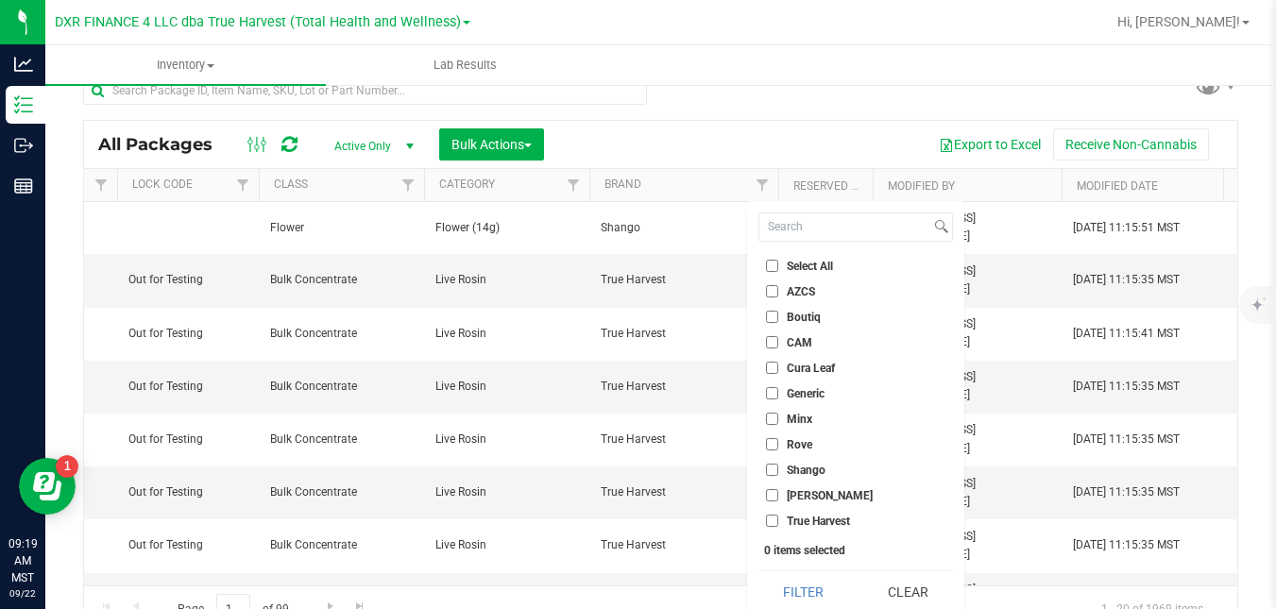
click at [784, 320] on label "Boutiq" at bounding box center [793, 317] width 55 height 12
click at [778, 320] on input "Boutiq" at bounding box center [772, 317] width 12 height 12
checkbox input "true"
click at [800, 586] on button "Filter" at bounding box center [804, 592] width 91 height 42
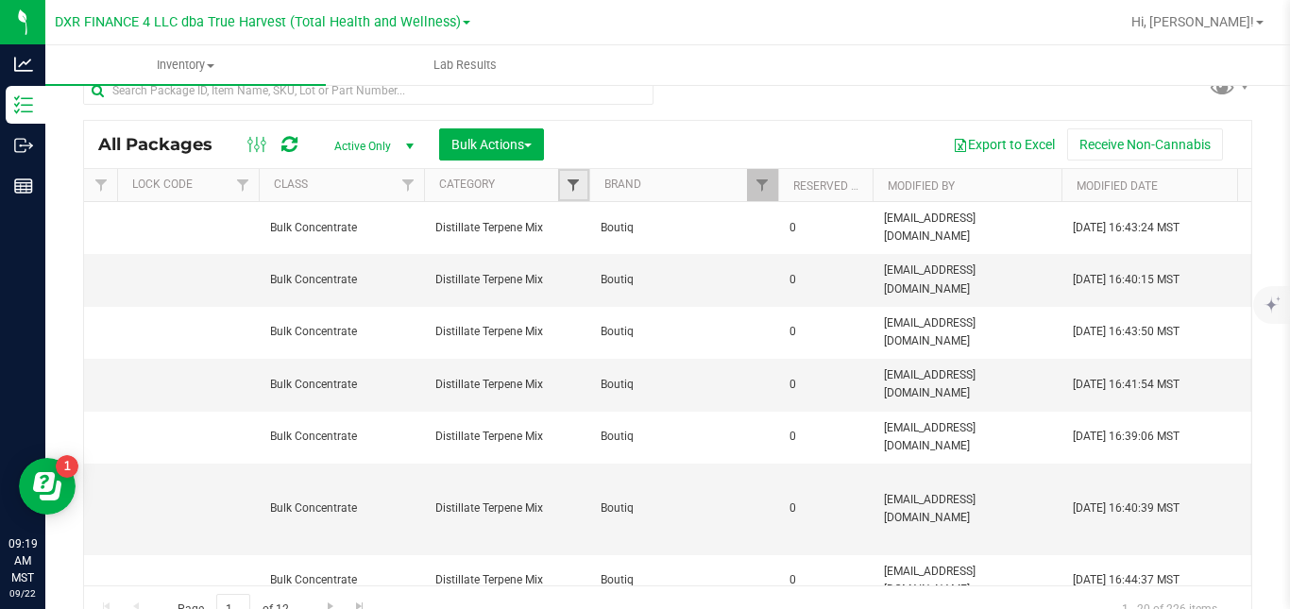
click at [575, 181] on span "Filter" at bounding box center [573, 185] width 15 height 15
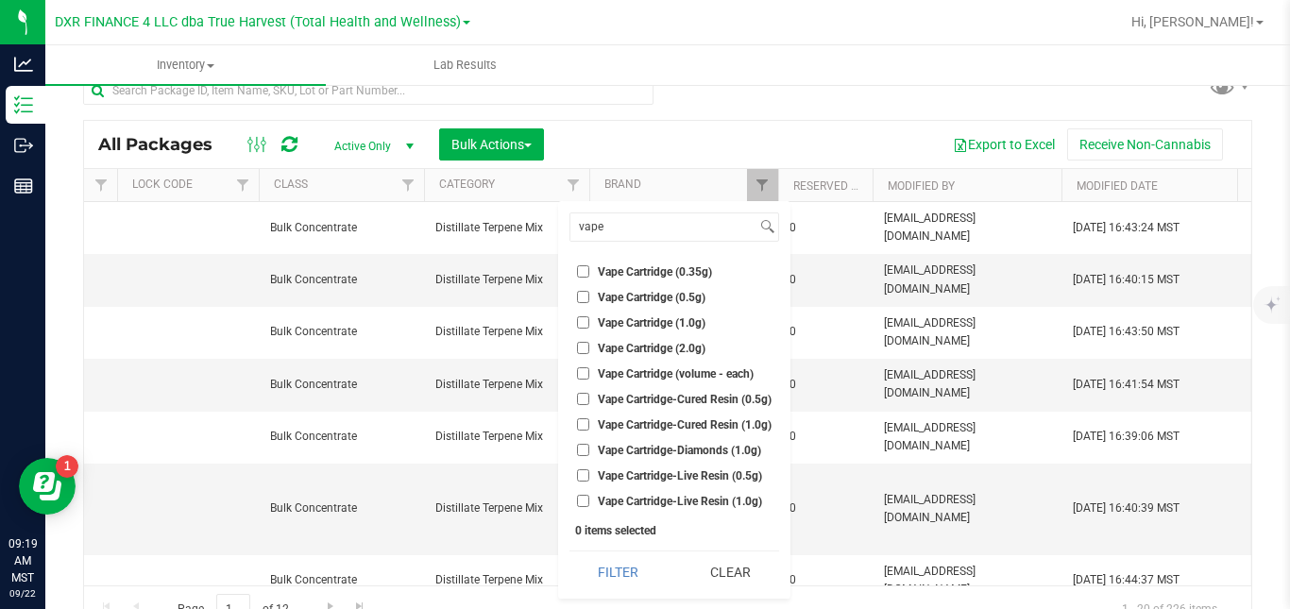
type input "vape"
click at [617, 321] on span "Vape Cartridge (1.0g)" at bounding box center [652, 322] width 108 height 11
click at [589, 321] on input "Vape Cartridge (1.0g)" at bounding box center [583, 322] width 12 height 12
checkbox input "true"
click at [624, 424] on span "Vape Cartridge-Cured Resin (1.0g)" at bounding box center [685, 424] width 174 height 11
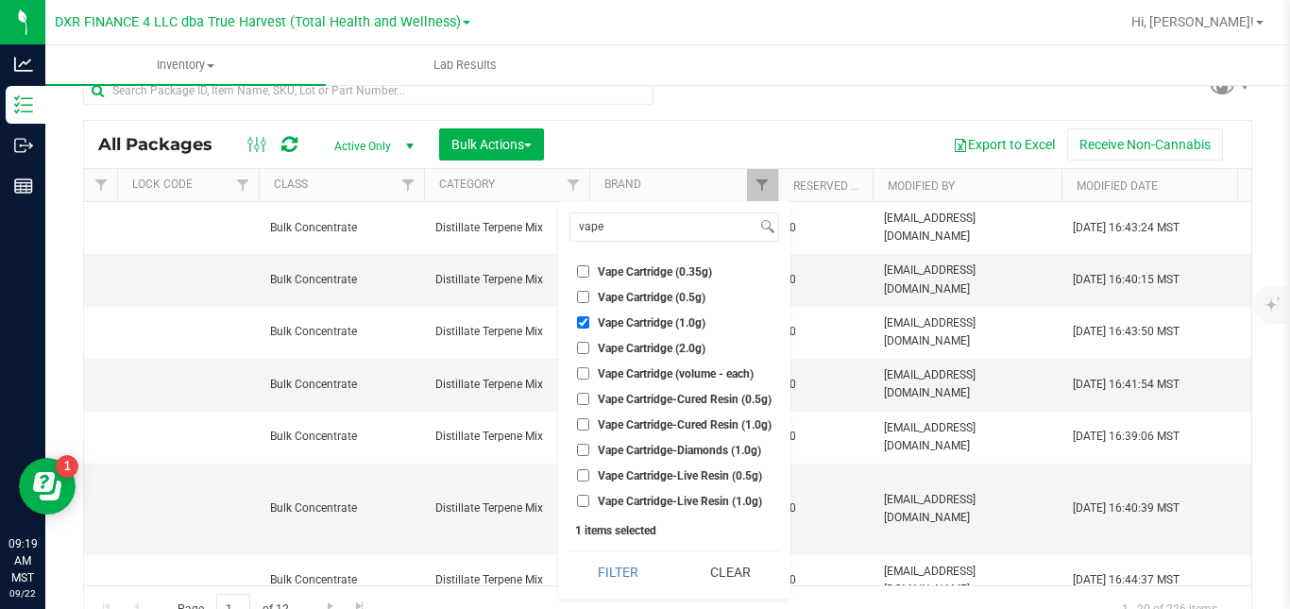
click at [589, 424] on input "Vape Cartridge-Cured Resin (1.0g)" at bounding box center [583, 424] width 12 height 12
checkbox input "true"
click at [627, 499] on span "Vape Cartridge-Live Resin (1.0g)" at bounding box center [680, 501] width 164 height 11
click at [589, 499] on input "Vape Cartridge-Live Resin (1.0g)" at bounding box center [583, 501] width 12 height 12
checkbox input "true"
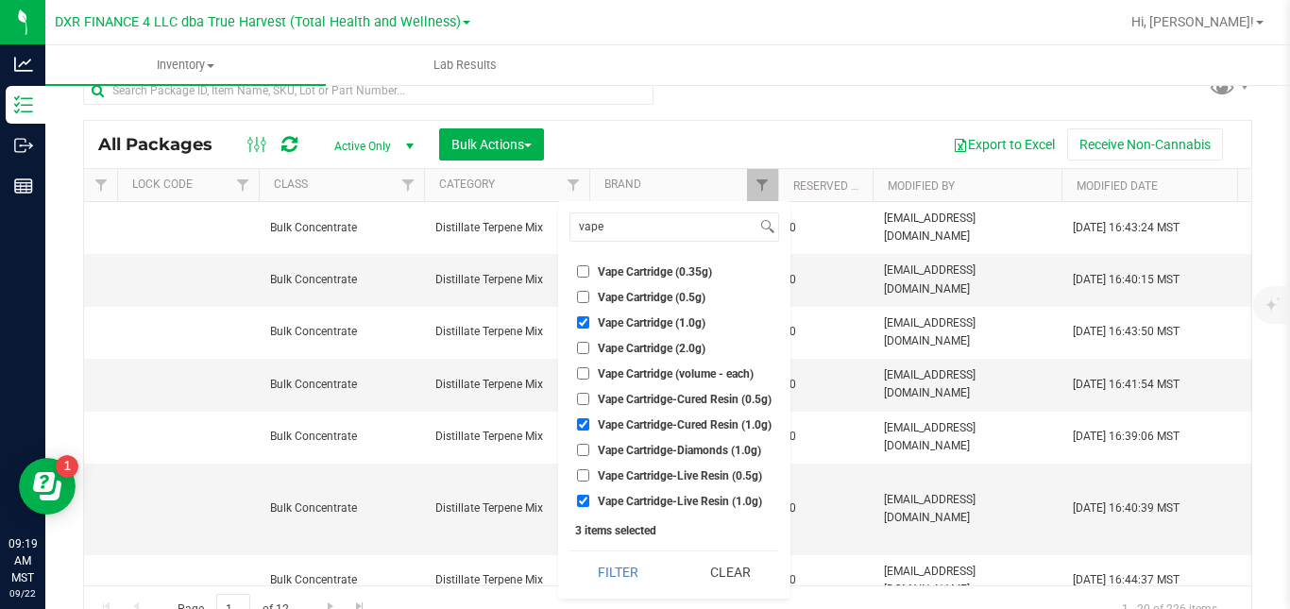
click at [642, 450] on span "Vape Cartridge-Diamonds (1.0g)" at bounding box center [679, 450] width 163 height 11
click at [589, 450] on input "Vape Cartridge-Diamonds (1.0g)" at bounding box center [583, 450] width 12 height 12
checkbox input "true"
click at [633, 573] on button "Filter" at bounding box center [619, 573] width 98 height 42
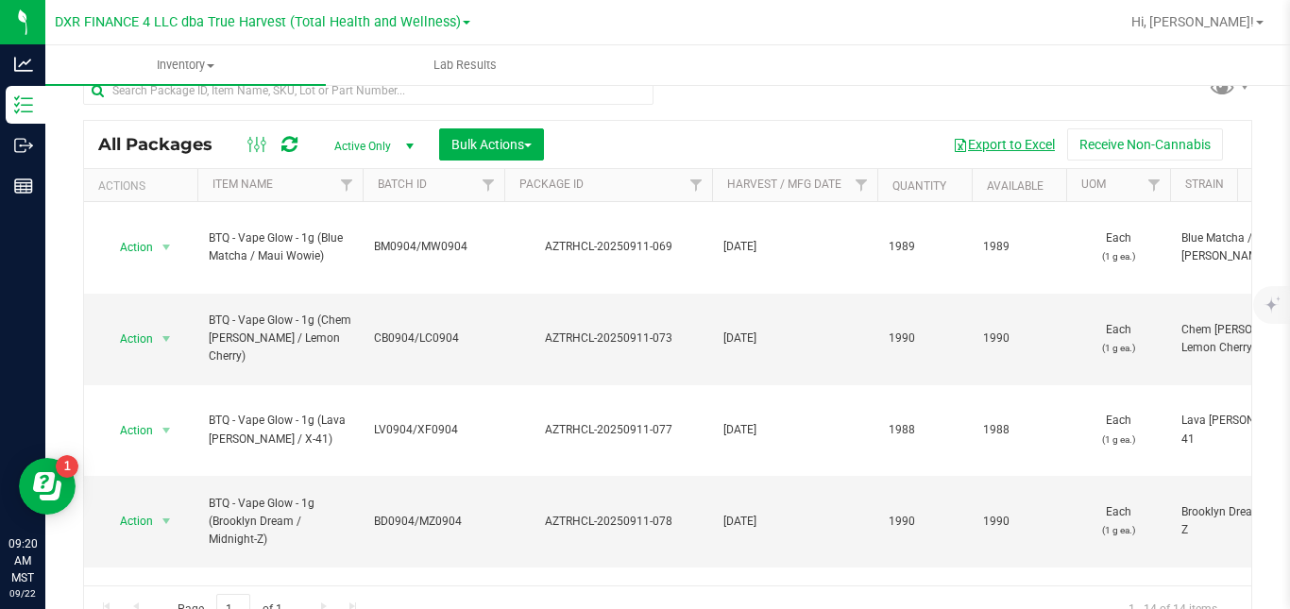
click at [988, 142] on button "Export to Excel" at bounding box center [1004, 144] width 127 height 32
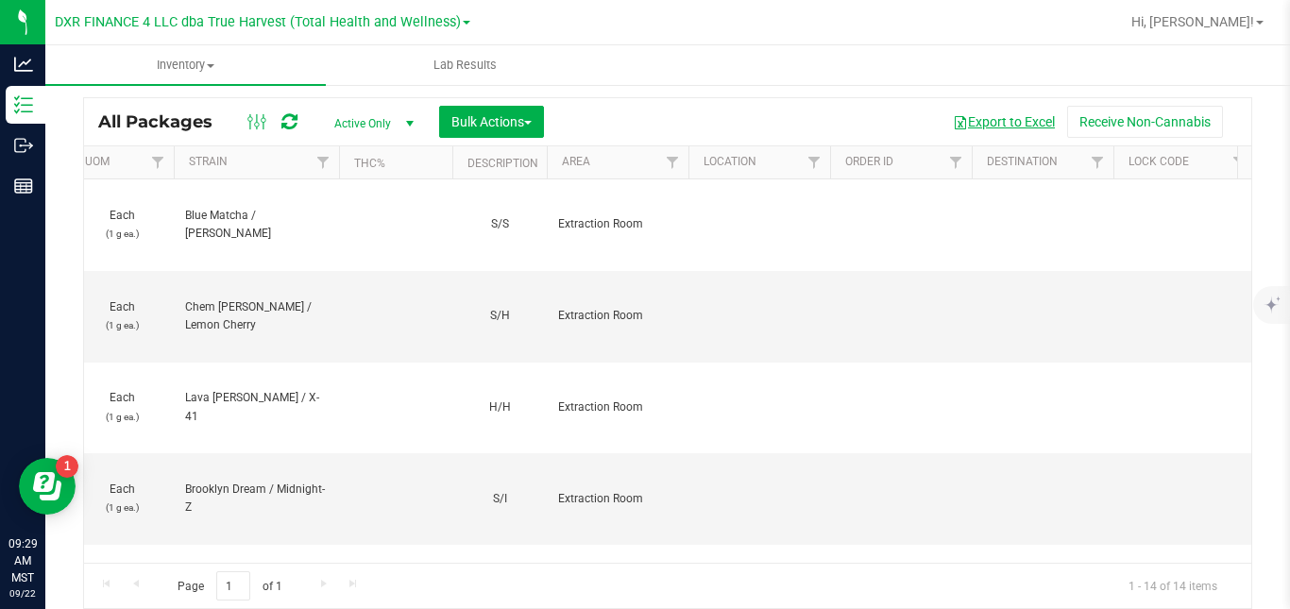
scroll to position [0, 1993]
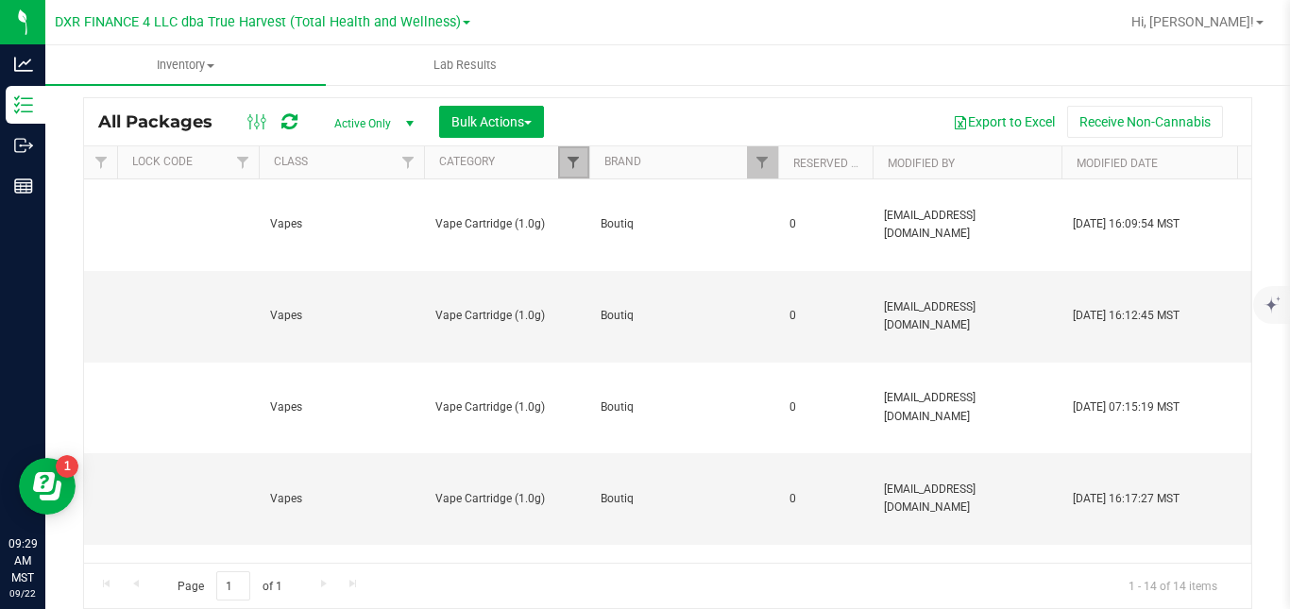
click at [567, 163] on span "Filter" at bounding box center [573, 162] width 15 height 15
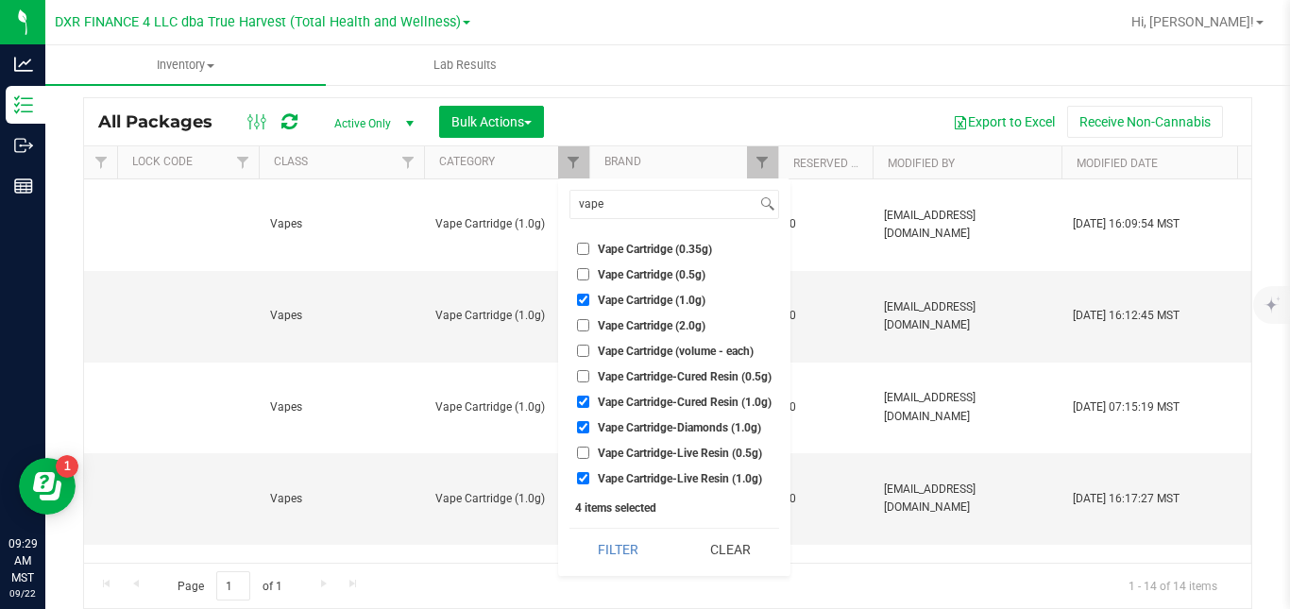
click at [622, 299] on span "Vape Cartridge (1.0g)" at bounding box center [652, 300] width 108 height 11
click at [589, 299] on input "Vape Cartridge (1.0g)" at bounding box center [583, 300] width 12 height 12
checkbox input "false"
click at [604, 401] on span "Vape Cartridge-Cured Resin (1.0g)" at bounding box center [685, 402] width 174 height 11
click at [589, 401] on input "Vape Cartridge-Cured Resin (1.0g)" at bounding box center [583, 402] width 12 height 12
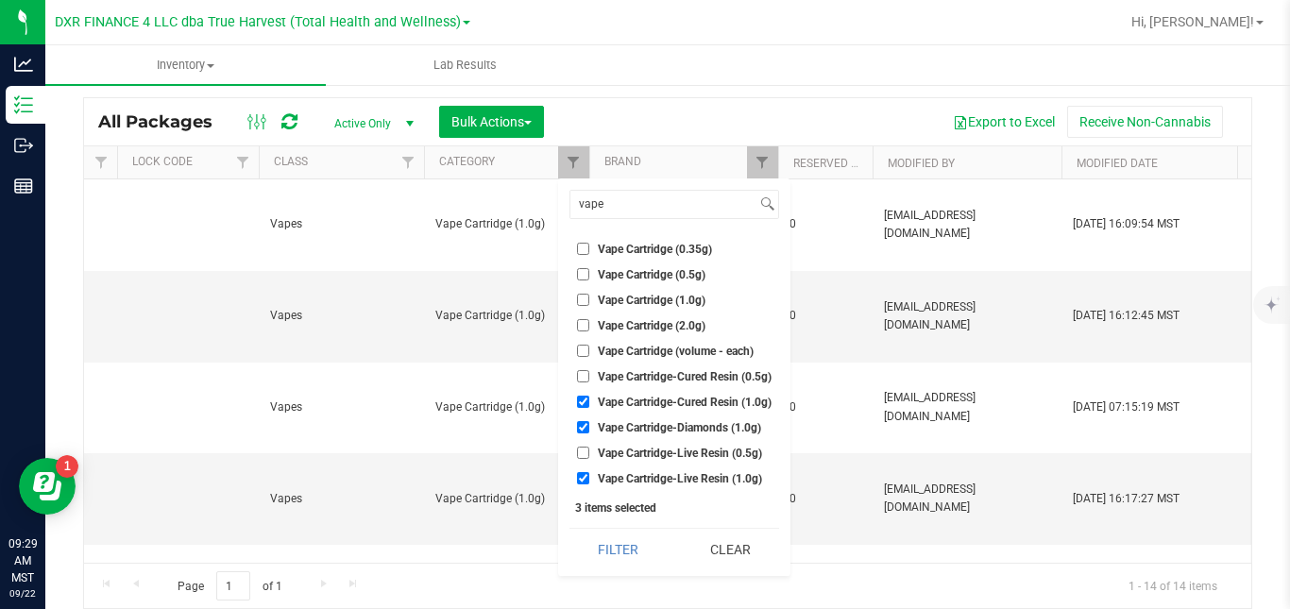
checkbox input "false"
click at [599, 428] on span "Vape Cartridge-Diamonds (1.0g)" at bounding box center [679, 427] width 163 height 11
click at [589, 428] on input "Vape Cartridge-Diamonds (1.0g)" at bounding box center [583, 427] width 12 height 12
checkbox input "false"
click at [603, 481] on span "Vape Cartridge-Live Resin (1.0g)" at bounding box center [680, 478] width 164 height 11
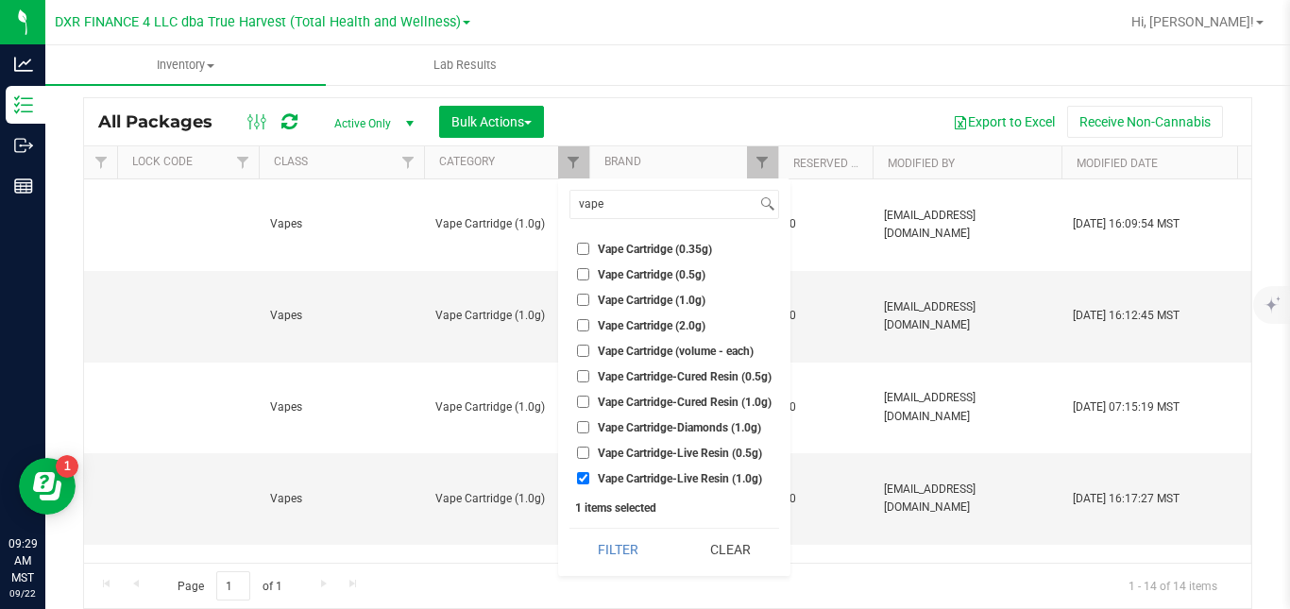
click at [589, 481] on input "Vape Cartridge-Live Resin (1.0g)" at bounding box center [583, 478] width 12 height 12
checkbox input "false"
click at [648, 326] on span "Vape Cartridge (2.0g)" at bounding box center [652, 325] width 108 height 11
click at [589, 326] on input "Vape Cartridge (2.0g)" at bounding box center [583, 325] width 12 height 12
checkbox input "true"
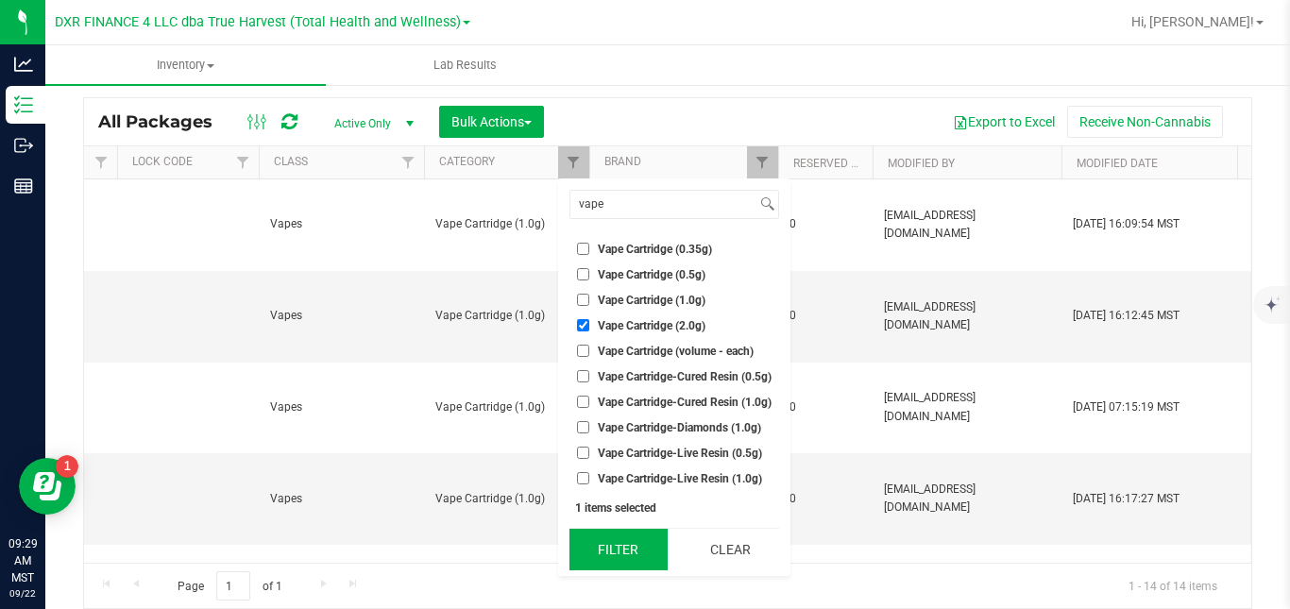
click at [616, 555] on button "Filter" at bounding box center [619, 550] width 98 height 42
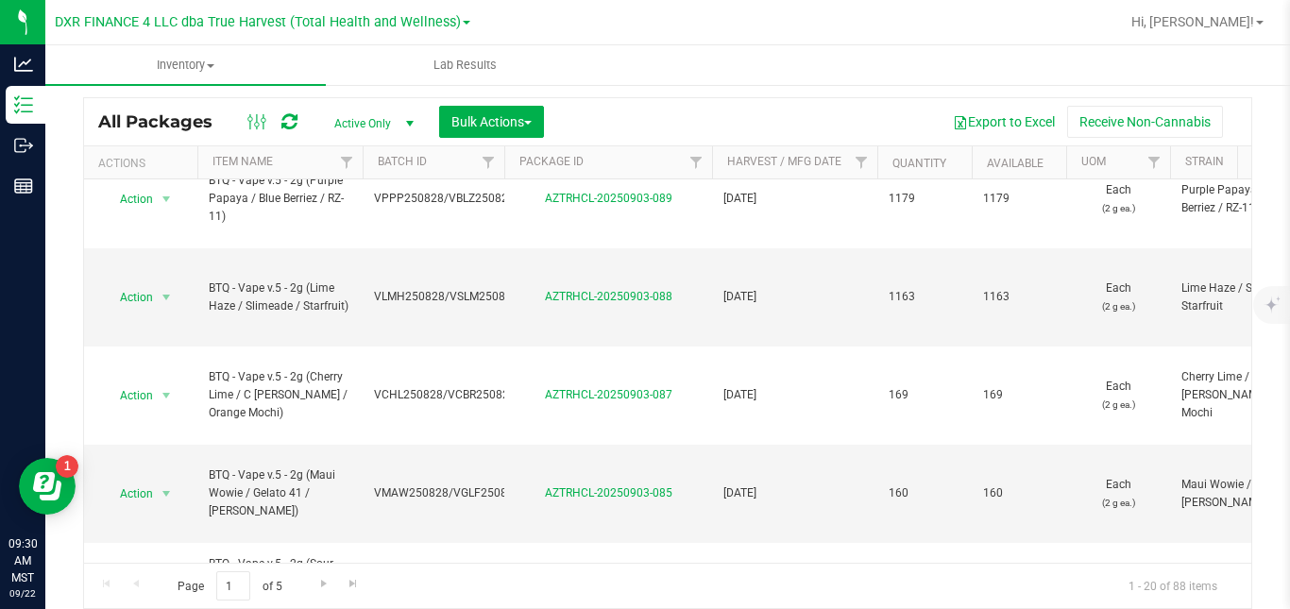
scroll to position [835, 0]
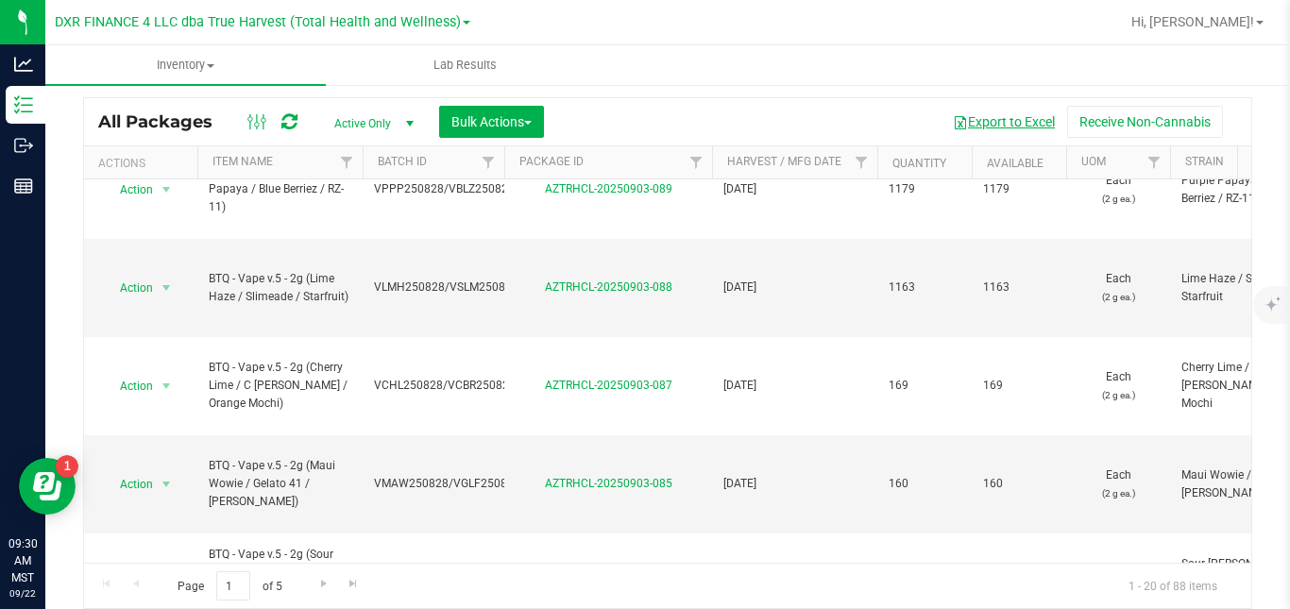
click at [1027, 127] on button "Export to Excel" at bounding box center [1004, 122] width 127 height 32
